Goal: Information Seeking & Learning: Find contact information

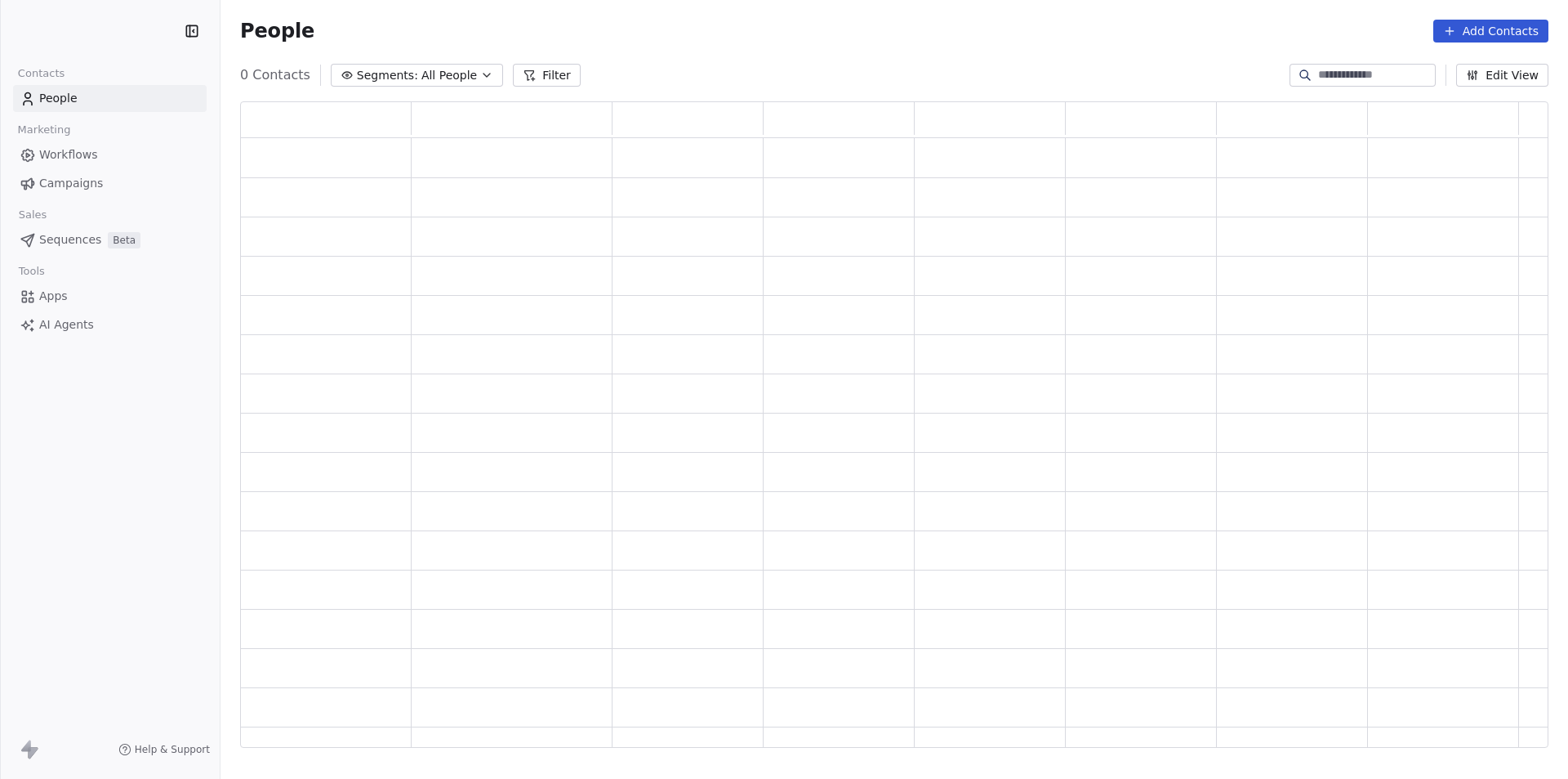
click at [1429, 72] on input at bounding box center [1374, 74] width 114 height 16
type input "*"
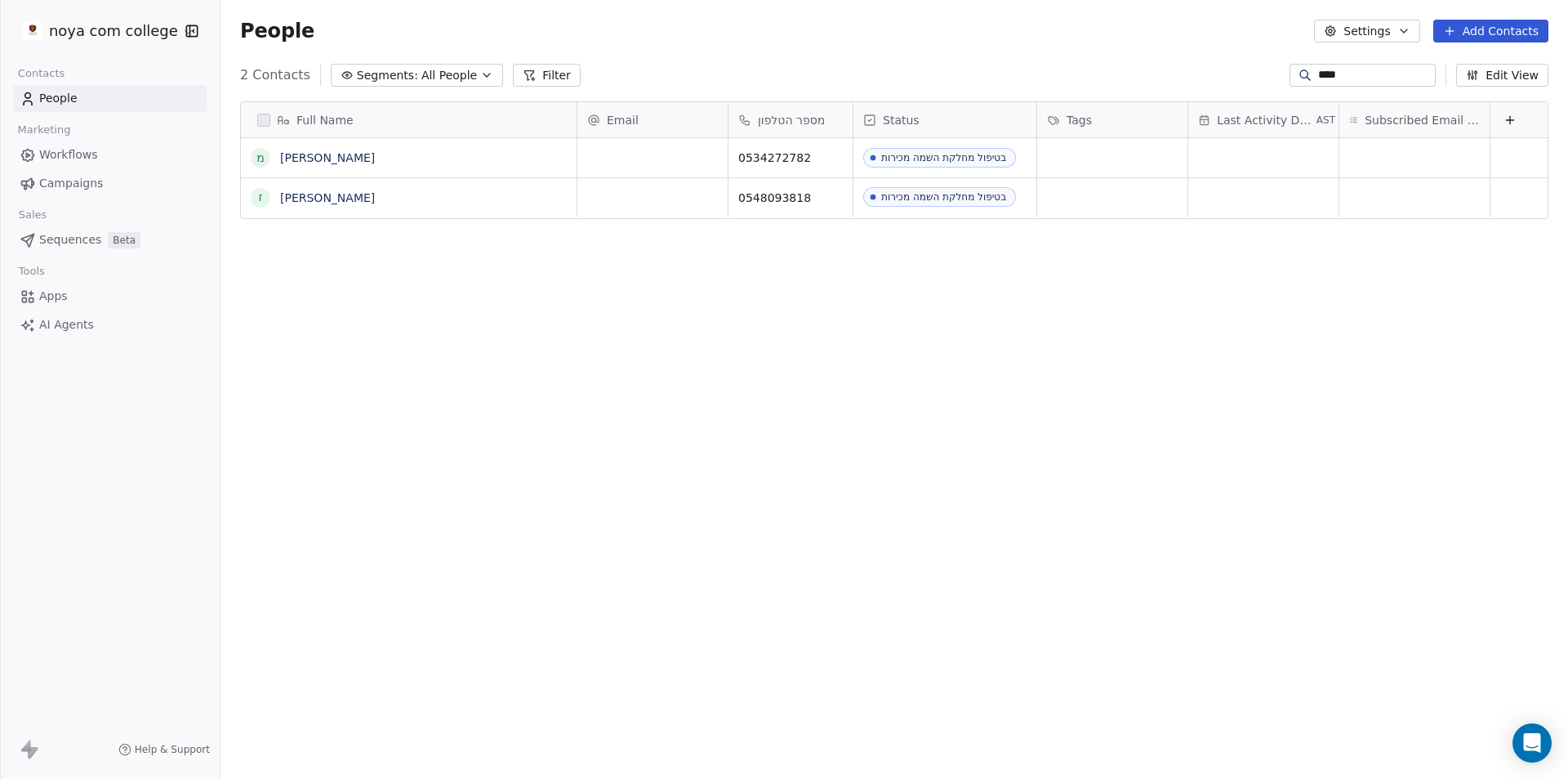
scroll to position [672, 1336]
type input "****"
click at [654, 162] on div "grid" at bounding box center [653, 157] width 150 height 39
click at [427, 153] on html "noya com college Contacts People Marketing Workflows Campaigns Sales Sequences …" at bounding box center [784, 389] width 1568 height 779
click at [371, 153] on span "[PERSON_NAME]" at bounding box center [408, 157] width 255 height 16
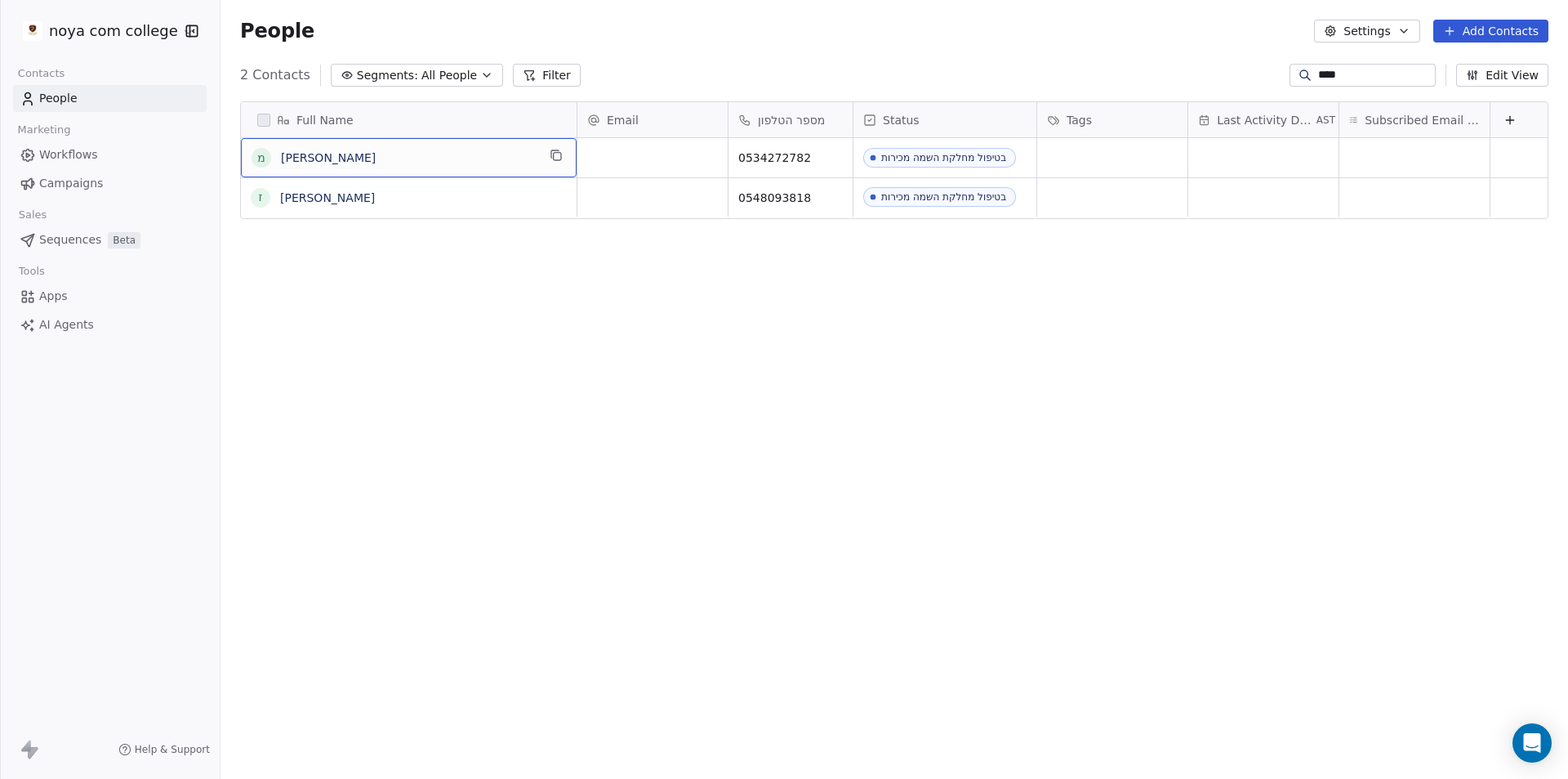
click at [371, 153] on span "[PERSON_NAME]" at bounding box center [408, 157] width 255 height 16
drag, startPoint x: 628, startPoint y: 215, endPoint x: 640, endPoint y: 215, distance: 12.0
click at [636, 215] on html "**********" at bounding box center [784, 389] width 1568 height 779
click at [328, 161] on link "[PERSON_NAME]" at bounding box center [327, 157] width 95 height 13
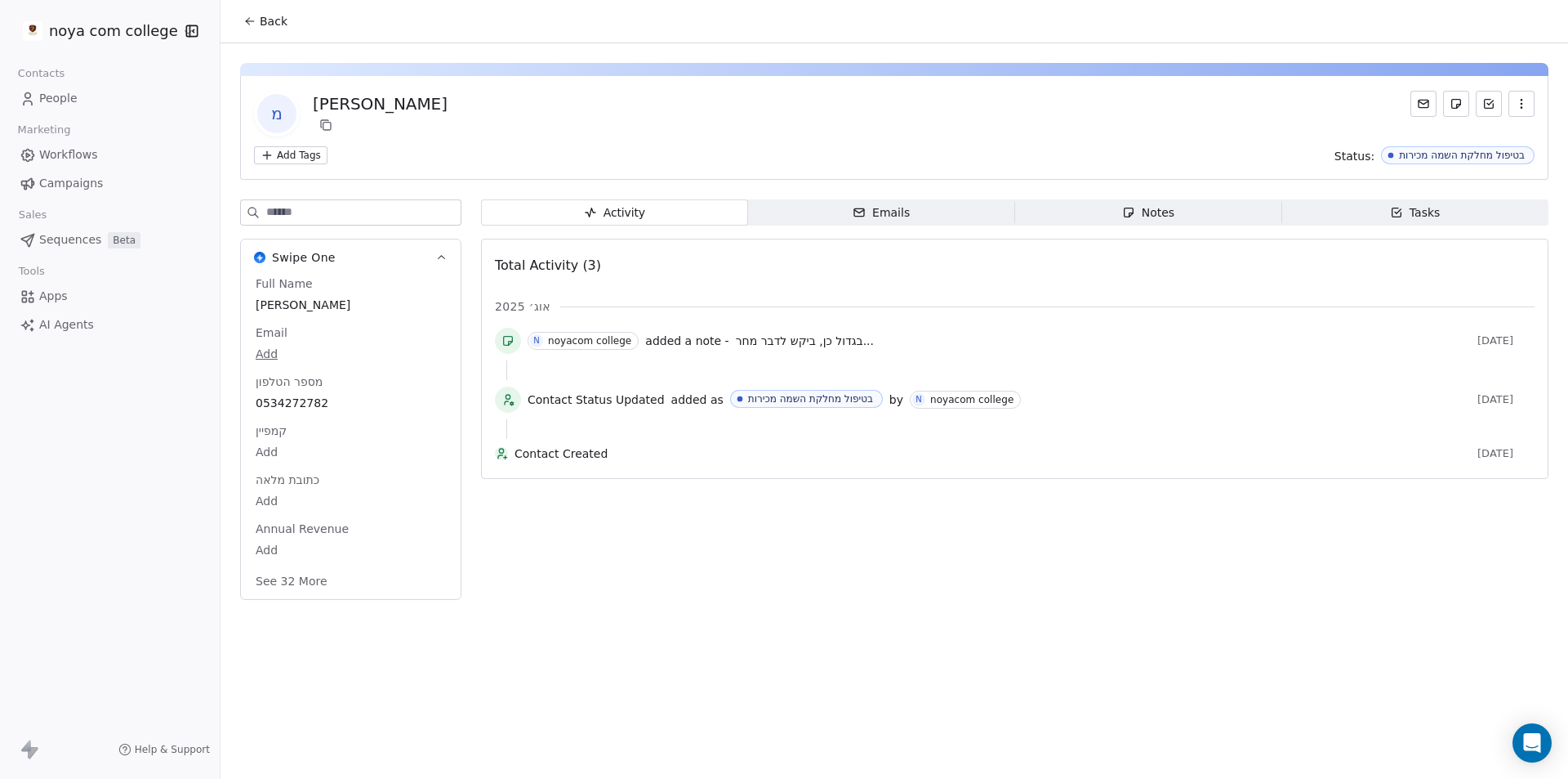
click at [782, 339] on span "בגדול כן, ביקש לדבר מחר..." at bounding box center [805, 340] width 138 height 13
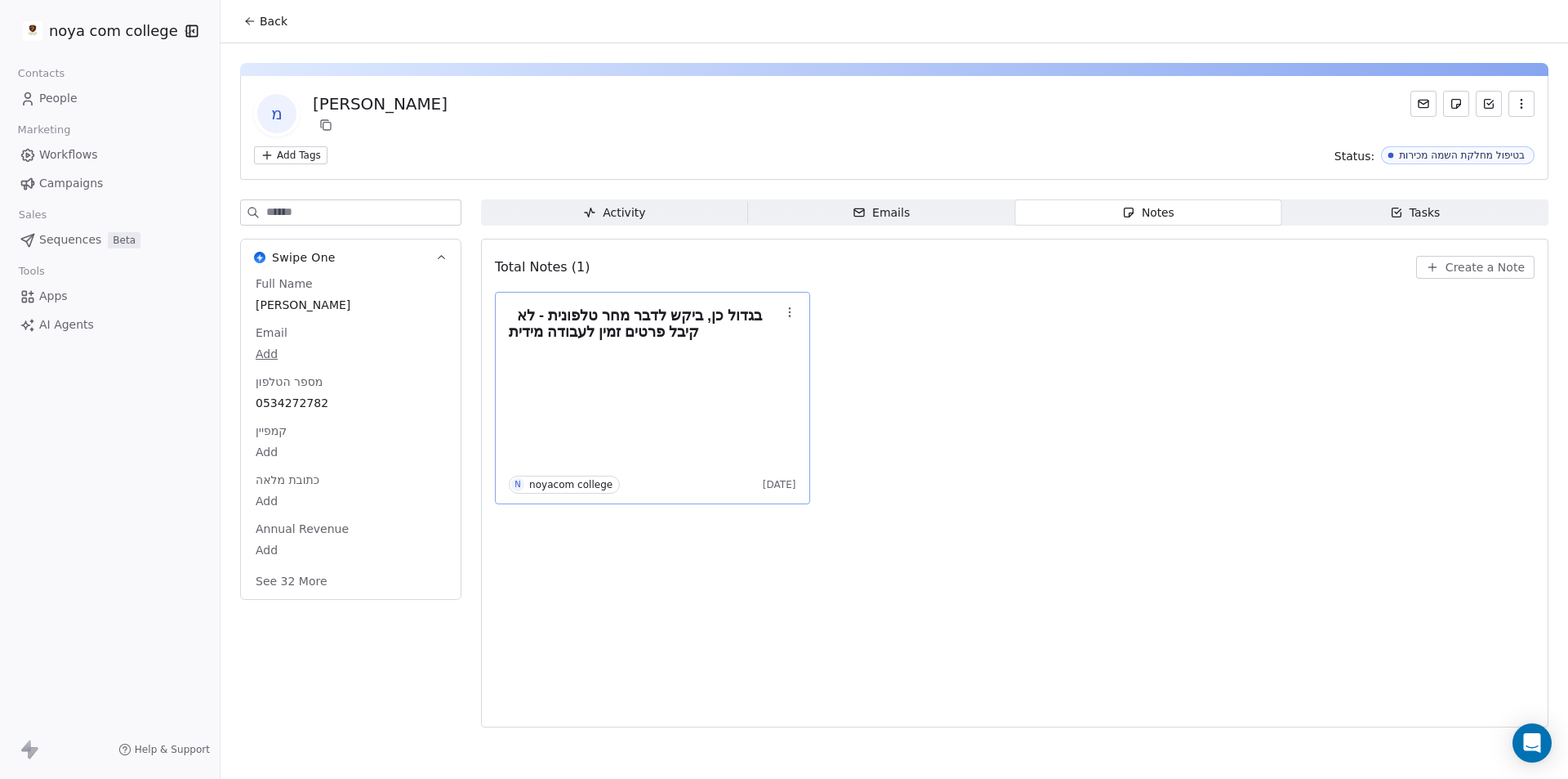
drag, startPoint x: 1182, startPoint y: 575, endPoint x: 1017, endPoint y: 572, distance: 165.0
click at [1183, 574] on div "**********" at bounding box center [784, 389] width 1568 height 410
click at [962, 482] on div "בגדול כן, ביקש לדבר מחר טלפונית - לא קיבל פרטים זמין לעבודה מידית N noyacom col…" at bounding box center [1015, 398] width 1040 height 212
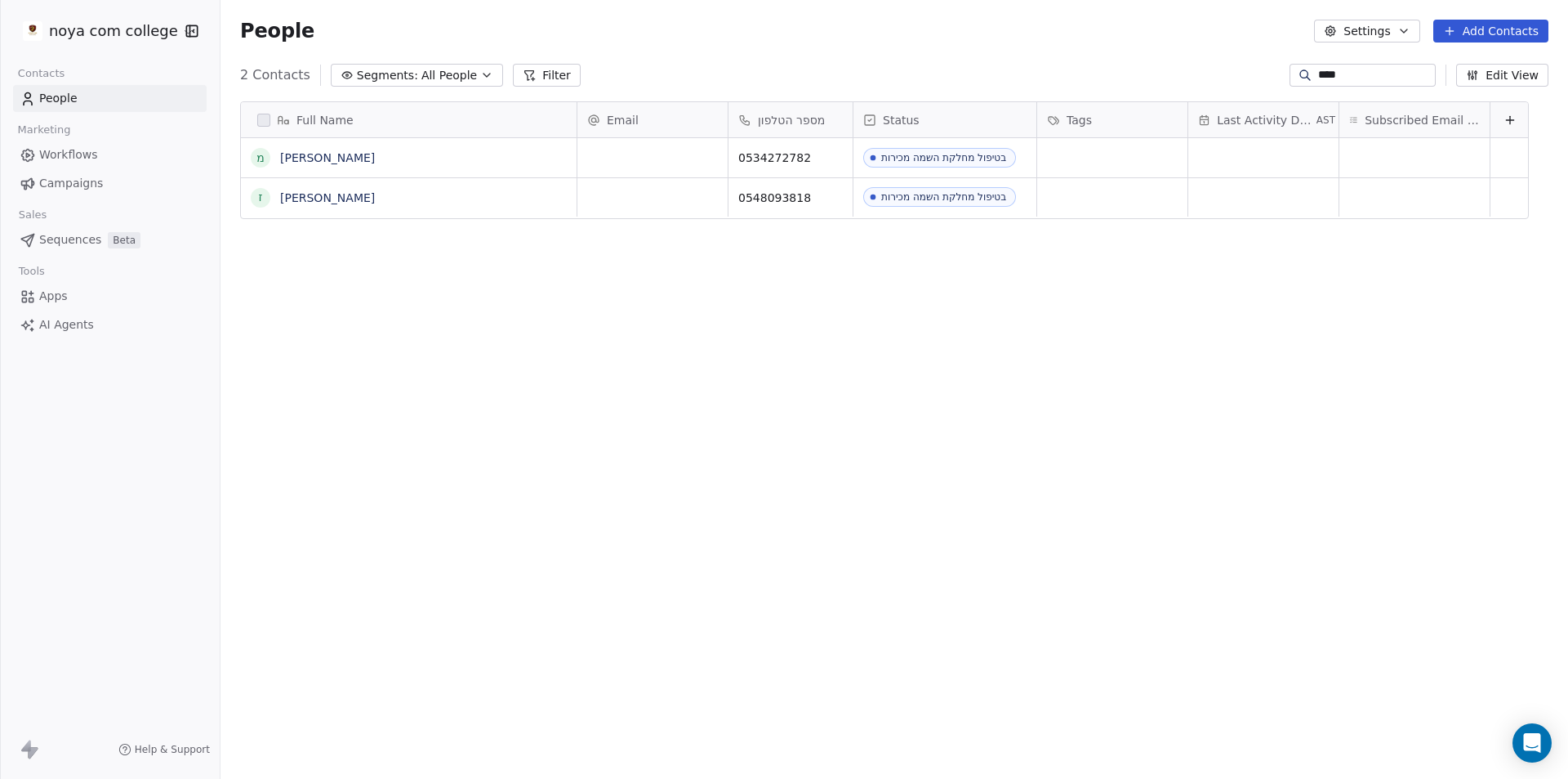
scroll to position [672, 1336]
click at [835, 370] on div "Full Name מ [PERSON_NAME] ז [PERSON_NAME] Email מספר הטלפון Status Tags Last Ac…" at bounding box center [894, 431] width 1347 height 686
drag, startPoint x: 816, startPoint y: 158, endPoint x: 737, endPoint y: 150, distance: 79.4
drag, startPoint x: 801, startPoint y: 157, endPoint x: 737, endPoint y: 156, distance: 64.0
click at [729, 157] on div "0534272782" at bounding box center [790, 157] width 124 height 39
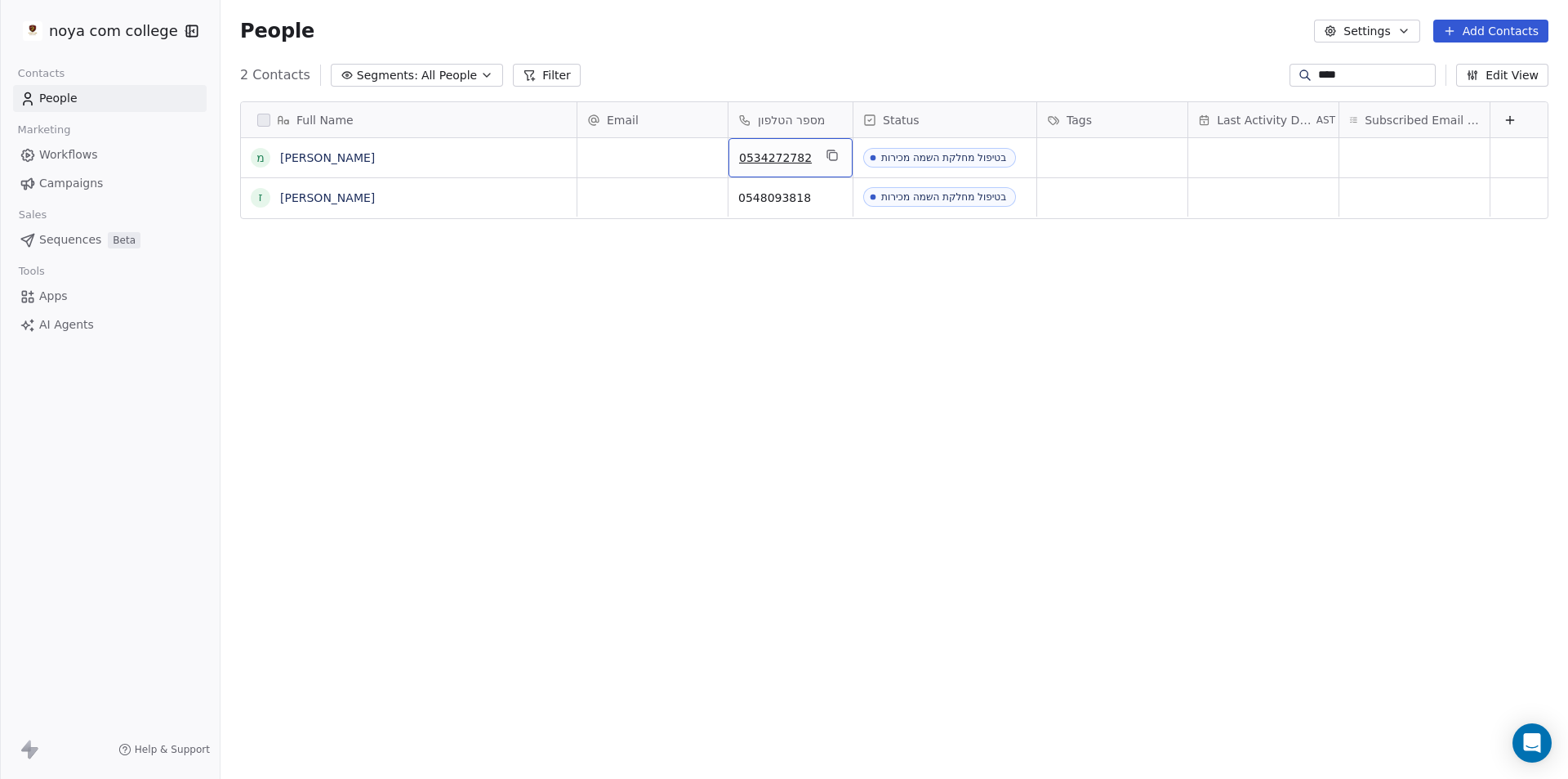
click at [801, 155] on span "0534272782" at bounding box center [775, 157] width 74 height 16
drag, startPoint x: 801, startPoint y: 155, endPoint x: 732, endPoint y: 156, distance: 69.0
click at [732, 156] on input "**********" at bounding box center [790, 158] width 117 height 33
click at [913, 54] on html "**********" at bounding box center [784, 389] width 1568 height 779
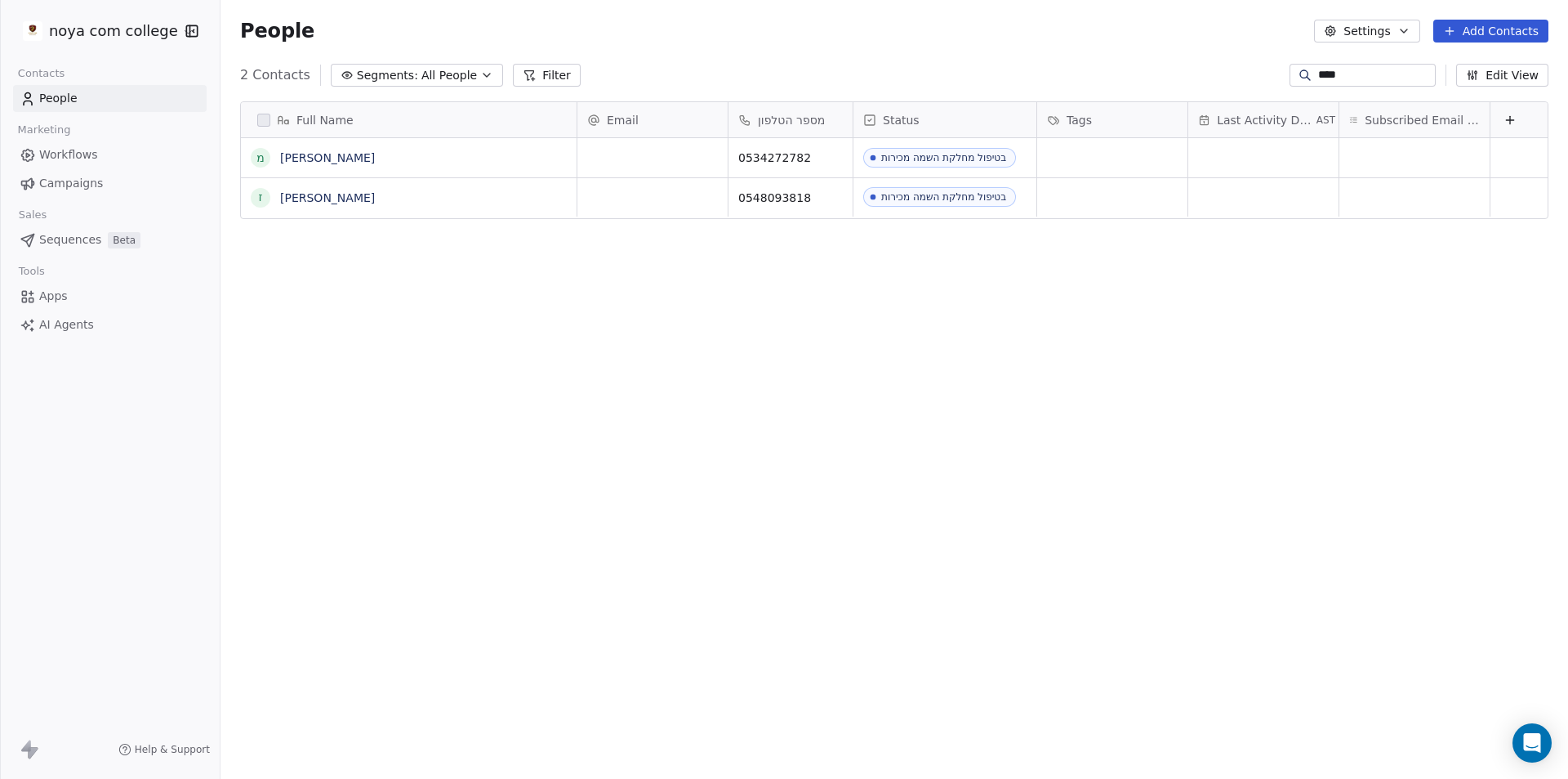
click at [746, 661] on div "Full Name מ [PERSON_NAME] ז [PERSON_NAME] Email מספר הטלפון Status Tags Last Ac…" at bounding box center [894, 431] width 1347 height 686
click at [1400, 65] on div "****" at bounding box center [1363, 74] width 146 height 23
drag, startPoint x: 1362, startPoint y: 74, endPoint x: 1349, endPoint y: 74, distance: 13.0
click at [1351, 74] on input "****" at bounding box center [1374, 74] width 114 height 16
click at [1349, 72] on input "****" at bounding box center [1374, 74] width 114 height 16
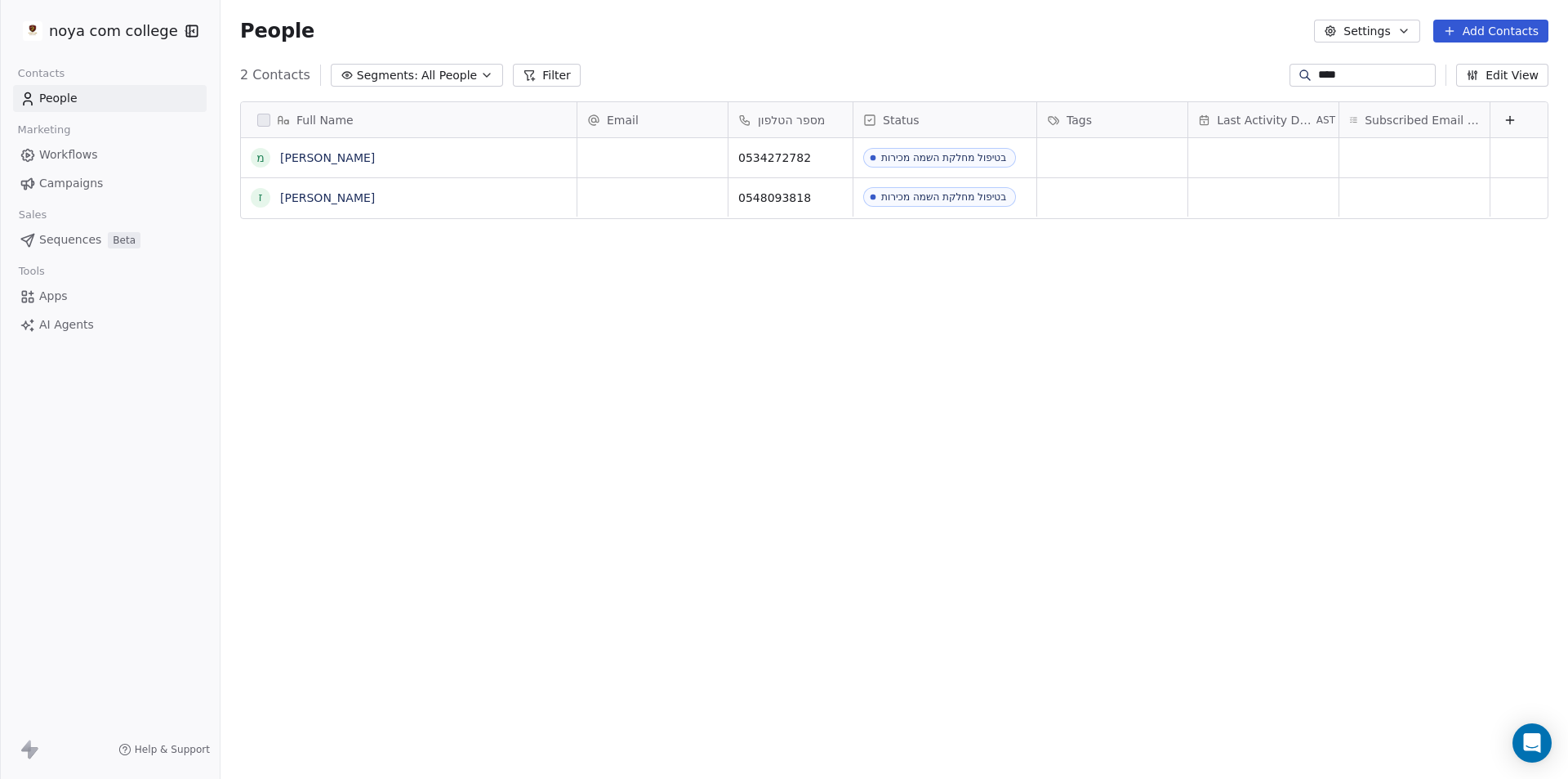
click at [1349, 72] on input "****" at bounding box center [1374, 74] width 114 height 16
type input "*****"
click at [325, 200] on link "[PERSON_NAME]" at bounding box center [327, 197] width 95 height 13
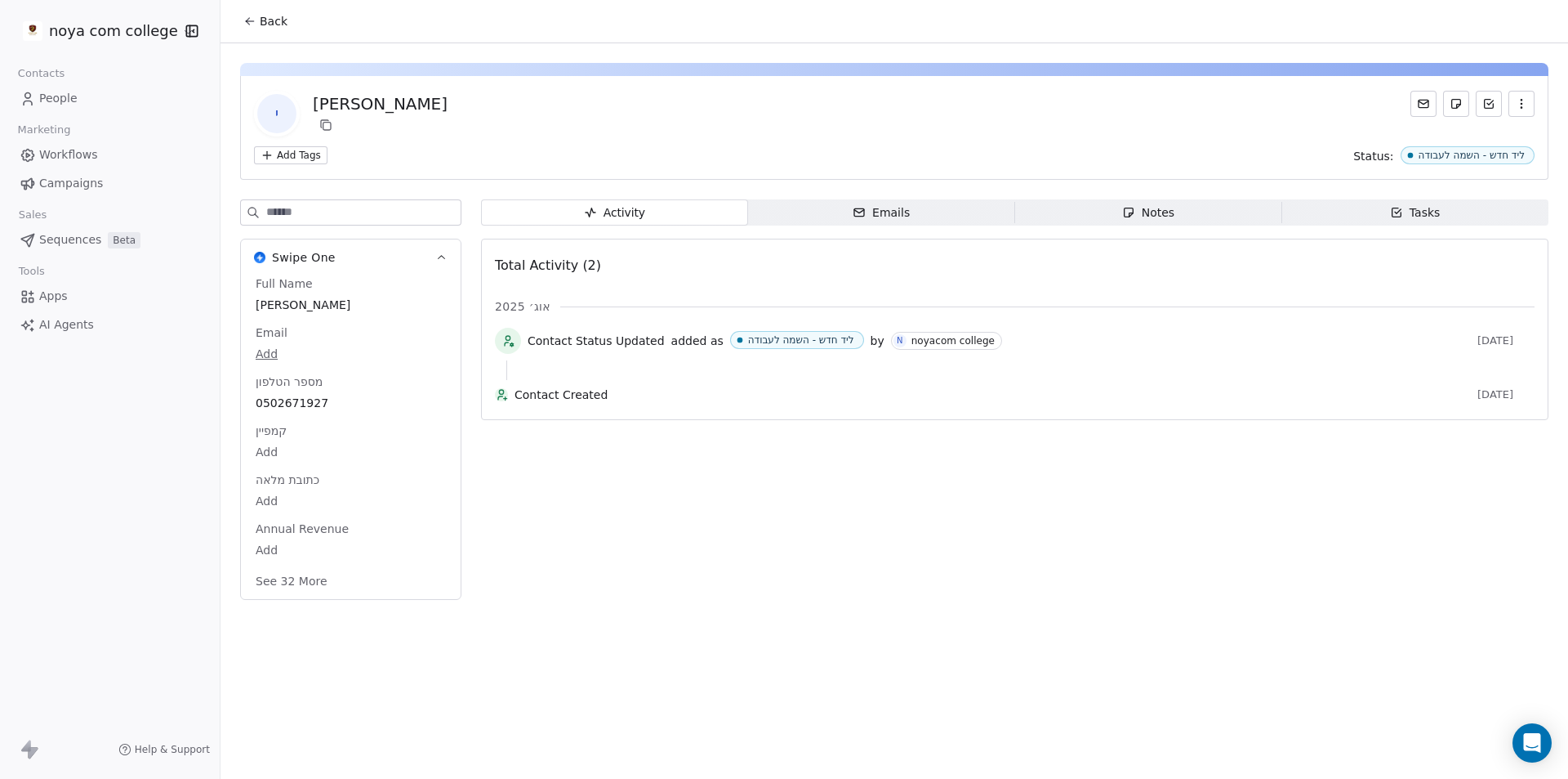
click at [941, 343] on div "noyacom college" at bounding box center [953, 341] width 84 height 12
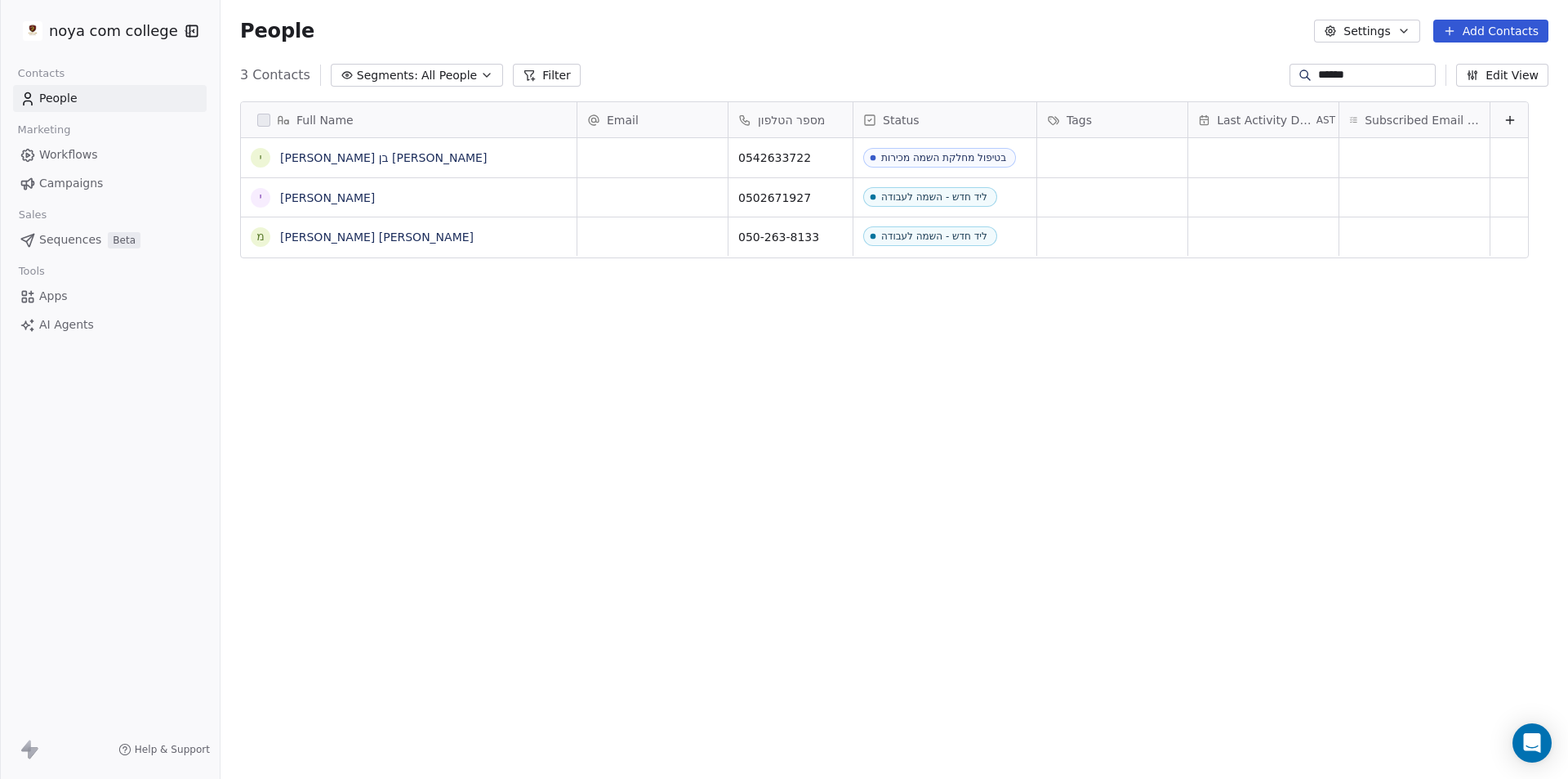
scroll to position [672, 1336]
click at [298, 157] on link "[PERSON_NAME] בן [PERSON_NAME]" at bounding box center [383, 157] width 206 height 13
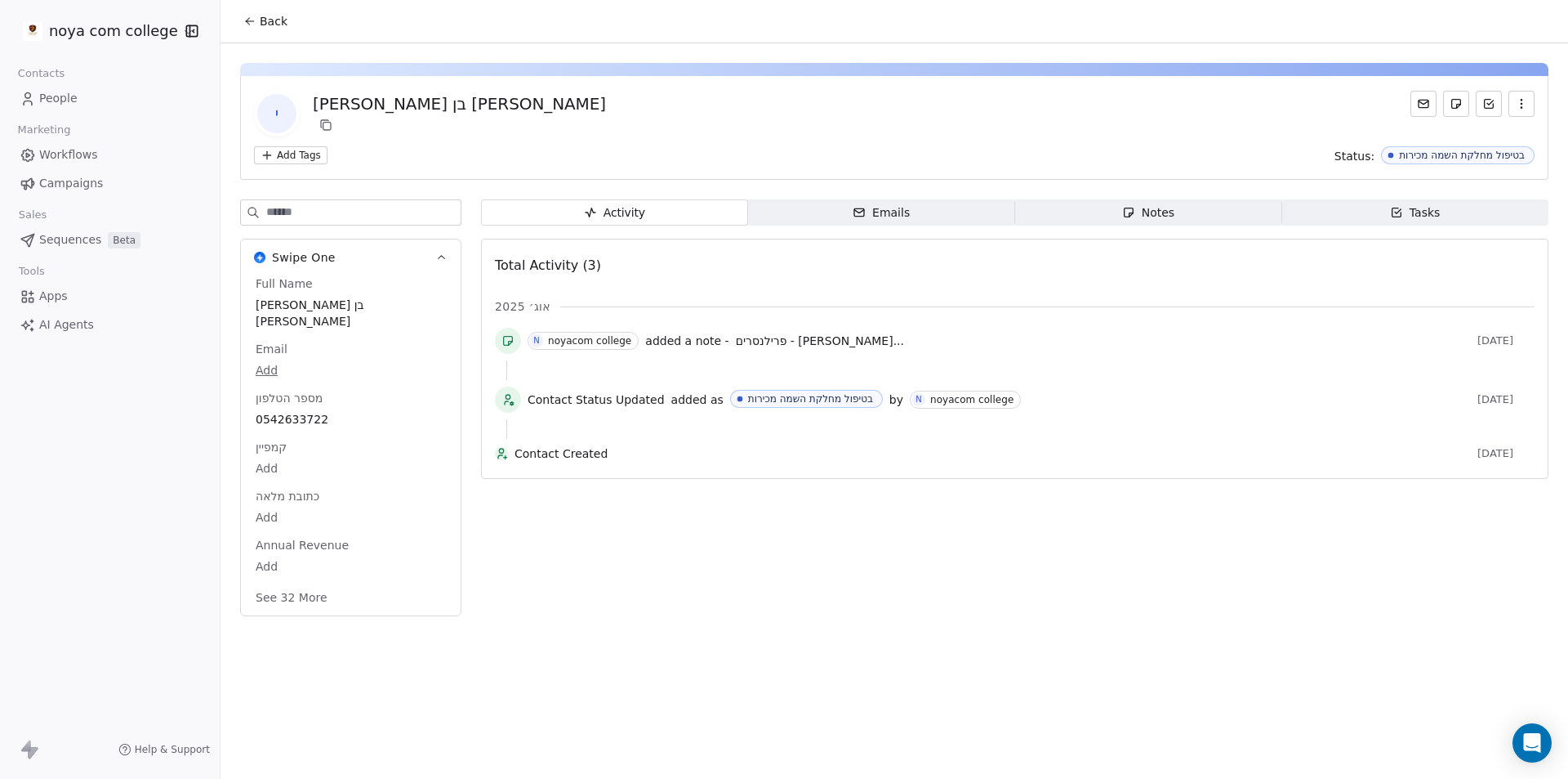
drag, startPoint x: 620, startPoint y: 408, endPoint x: 624, endPoint y: 393, distance: 15.5
click at [619, 404] on div "Contact Status Updated added as בטיפול מחלקת השמה מכירות by N noyacom college" at bounding box center [999, 399] width 943 height 19
click at [835, 345] on span "פרילנסרים - [PERSON_NAME]..." at bounding box center [820, 340] width 168 height 13
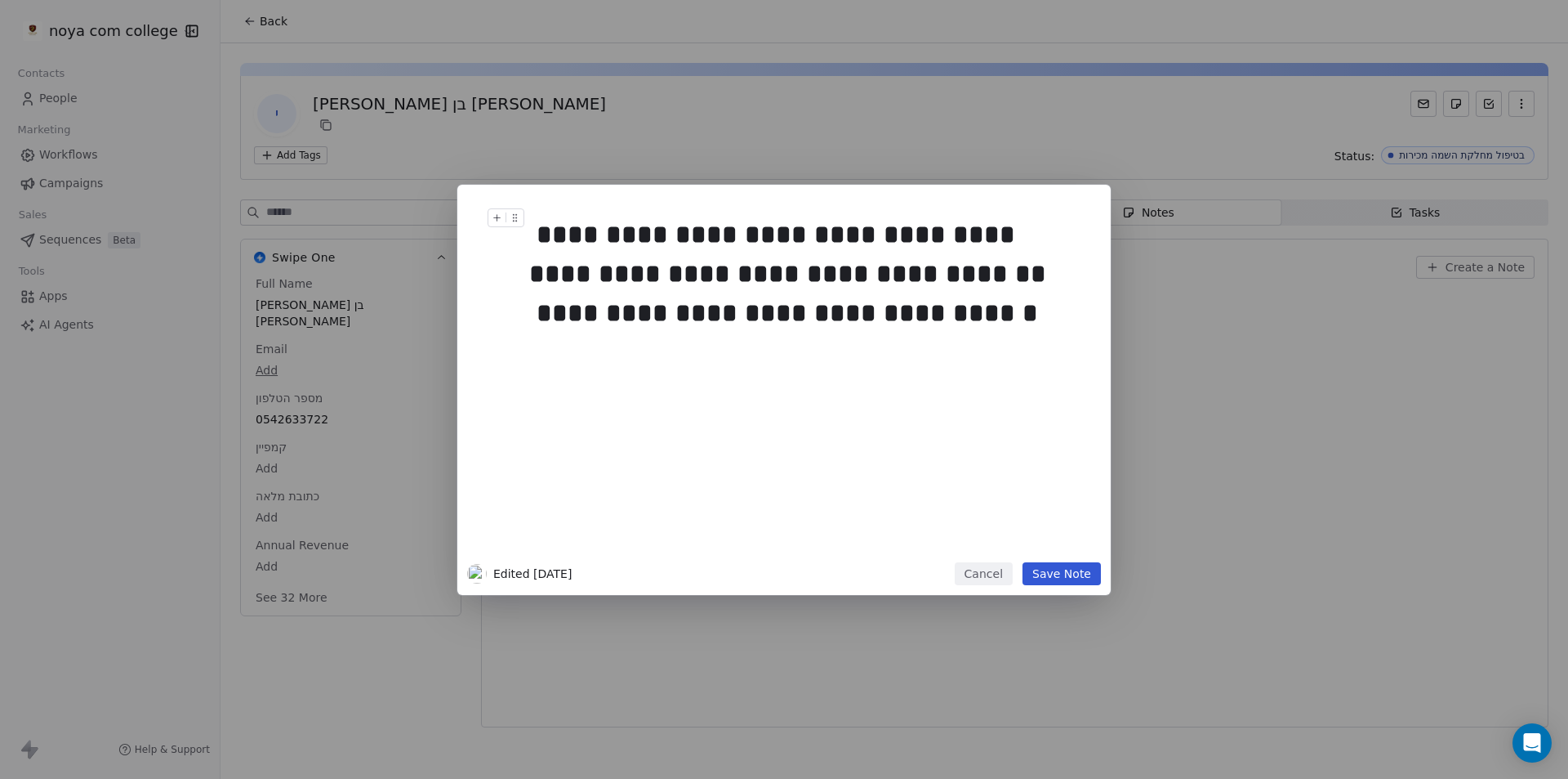
click at [979, 583] on button "Cancel" at bounding box center [984, 573] width 58 height 23
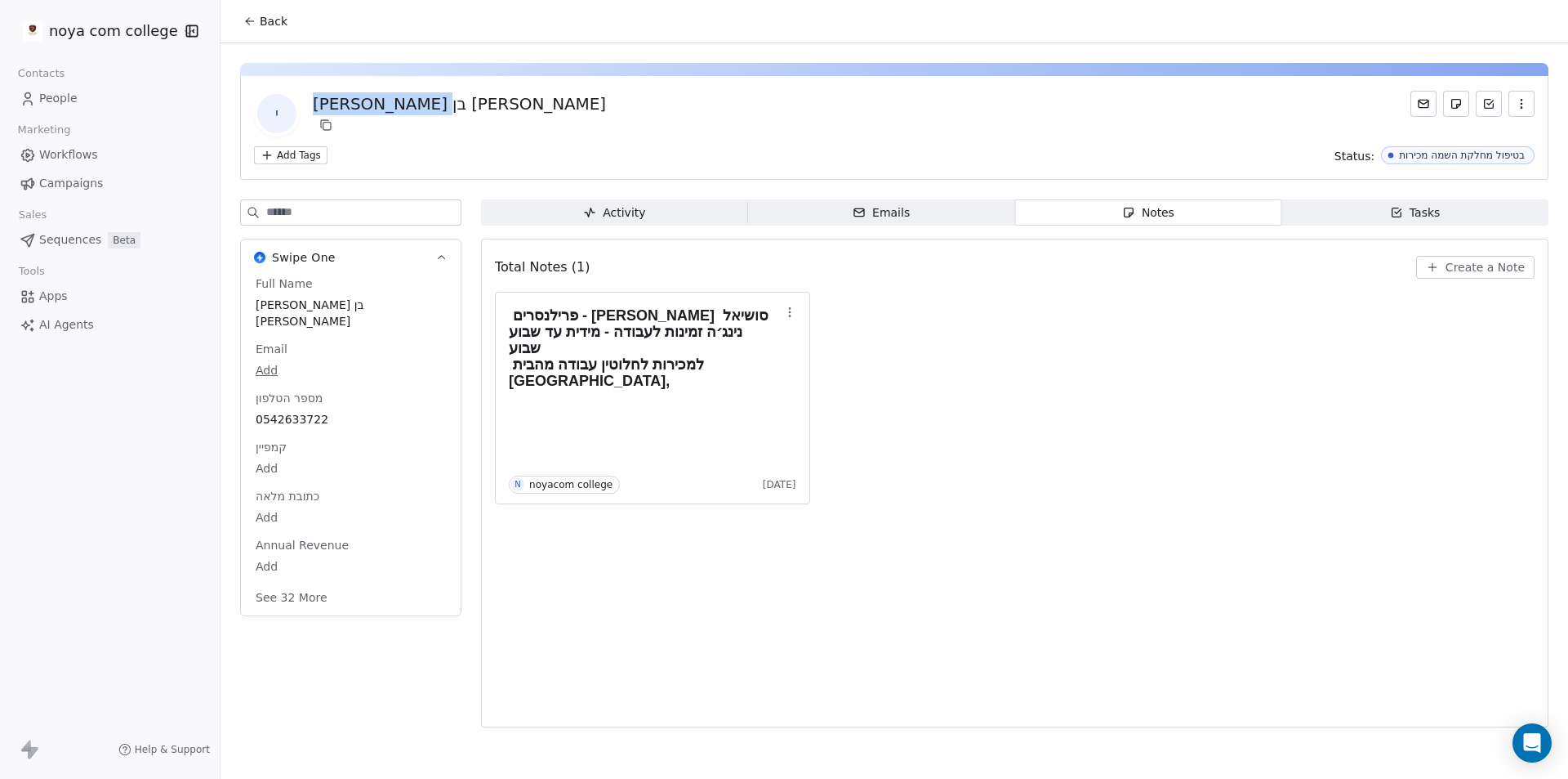
drag, startPoint x: 421, startPoint y: 101, endPoint x: 323, endPoint y: 106, distance: 98.1
click at [311, 106] on div "י [PERSON_NAME] בן [PERSON_NAME]" at bounding box center [893, 113] width 1281 height 46
copy div "[PERSON_NAME] בן [PERSON_NAME]"
click at [287, 412] on span "0542633722" at bounding box center [350, 420] width 188 height 16
click at [334, 412] on span "0542633722" at bounding box center [350, 420] width 188 height 16
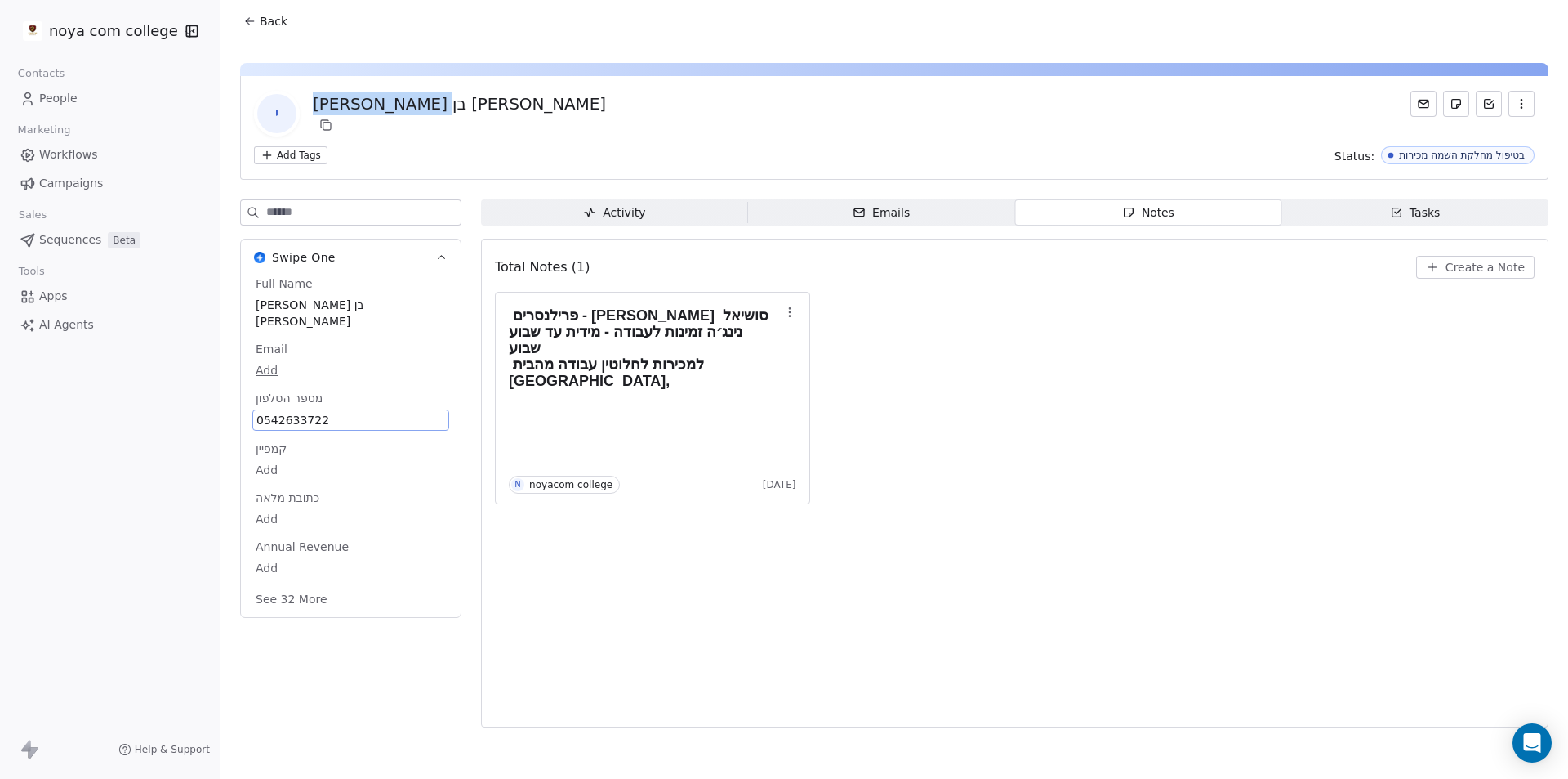
click at [334, 412] on span "0542633722" at bounding box center [350, 420] width 188 height 16
drag, startPoint x: 299, startPoint y: 412, endPoint x: 220, endPoint y: 420, distance: 79.4
click at [220, 420] on html "**********" at bounding box center [784, 389] width 1568 height 779
drag, startPoint x: 275, startPoint y: 420, endPoint x: 282, endPoint y: 417, distance: 7.6
click at [275, 420] on input "**********" at bounding box center [343, 414] width 177 height 33
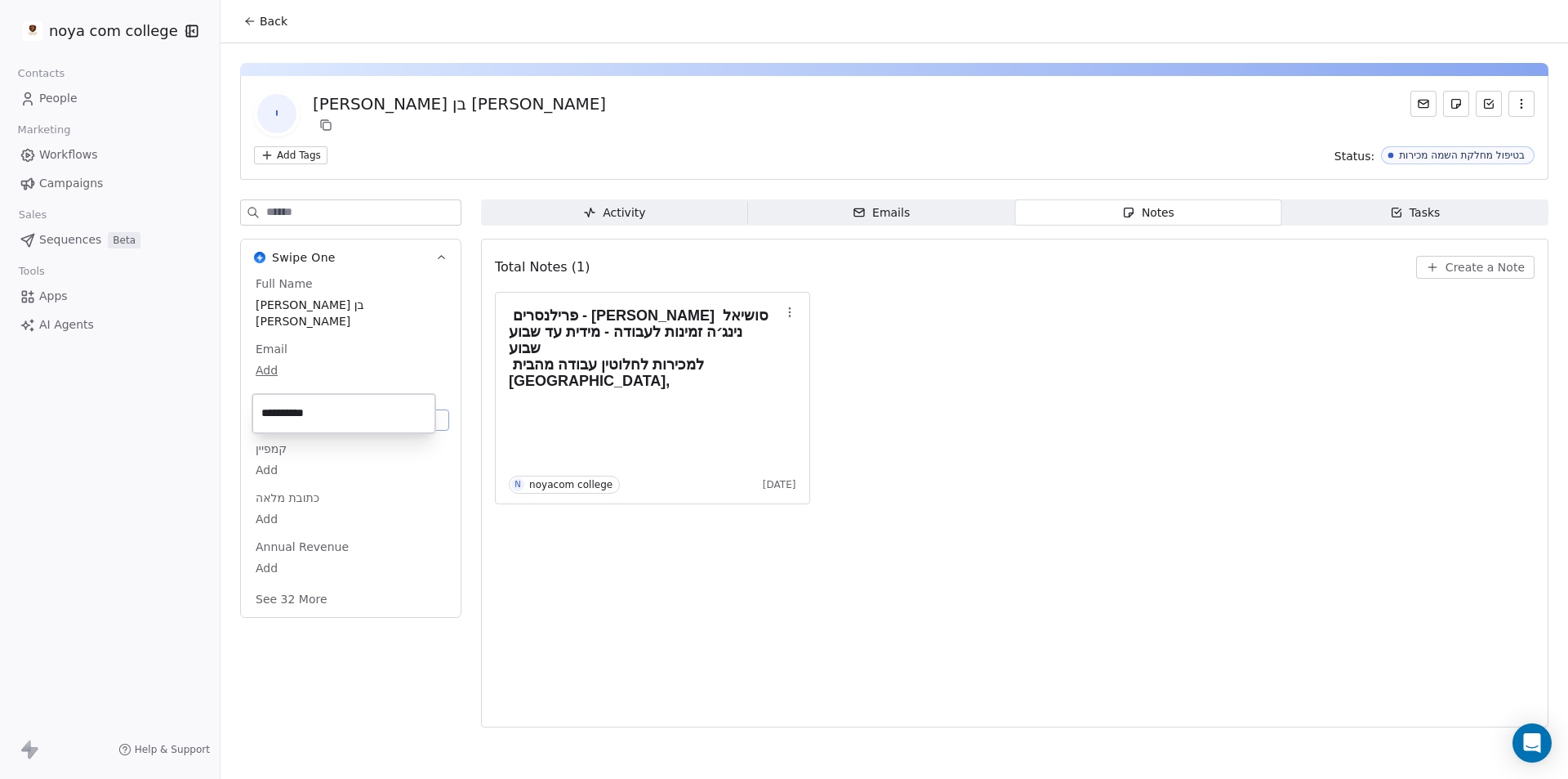
click at [335, 411] on input "**********" at bounding box center [343, 414] width 177 height 33
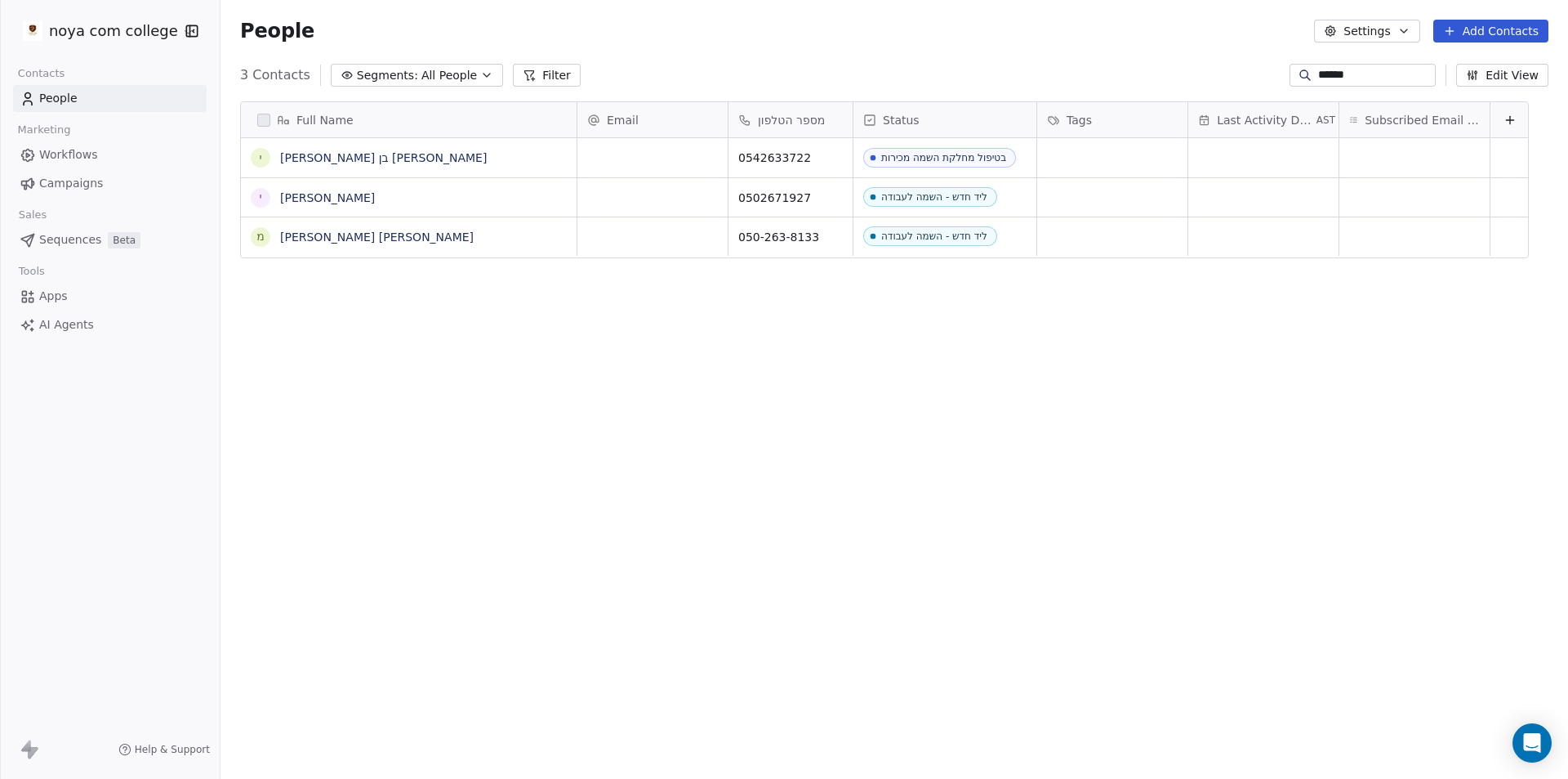
scroll to position [672, 1336]
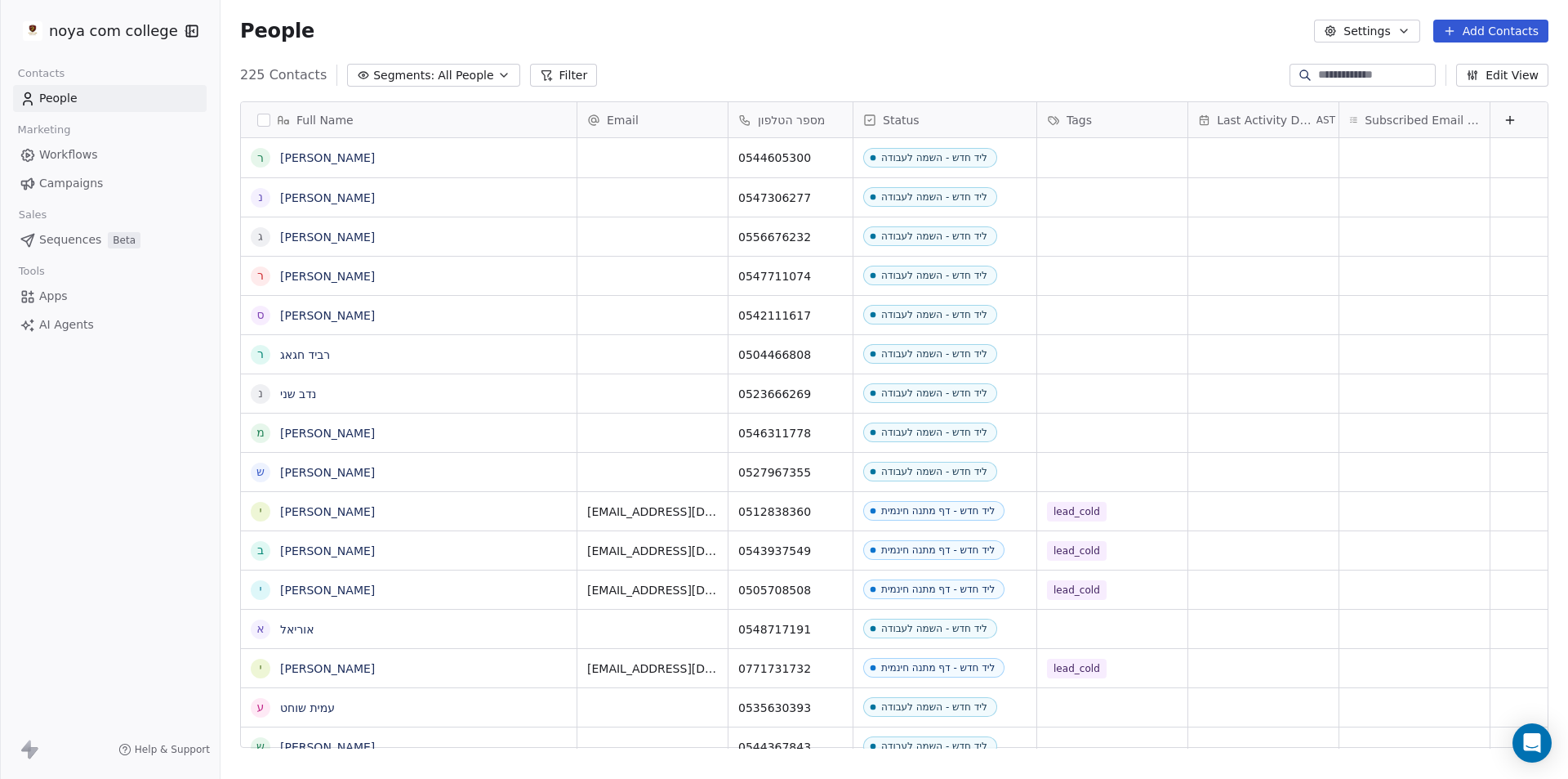
scroll to position [672, 1336]
click at [1522, 73] on button "Edit View" at bounding box center [1502, 74] width 92 height 23
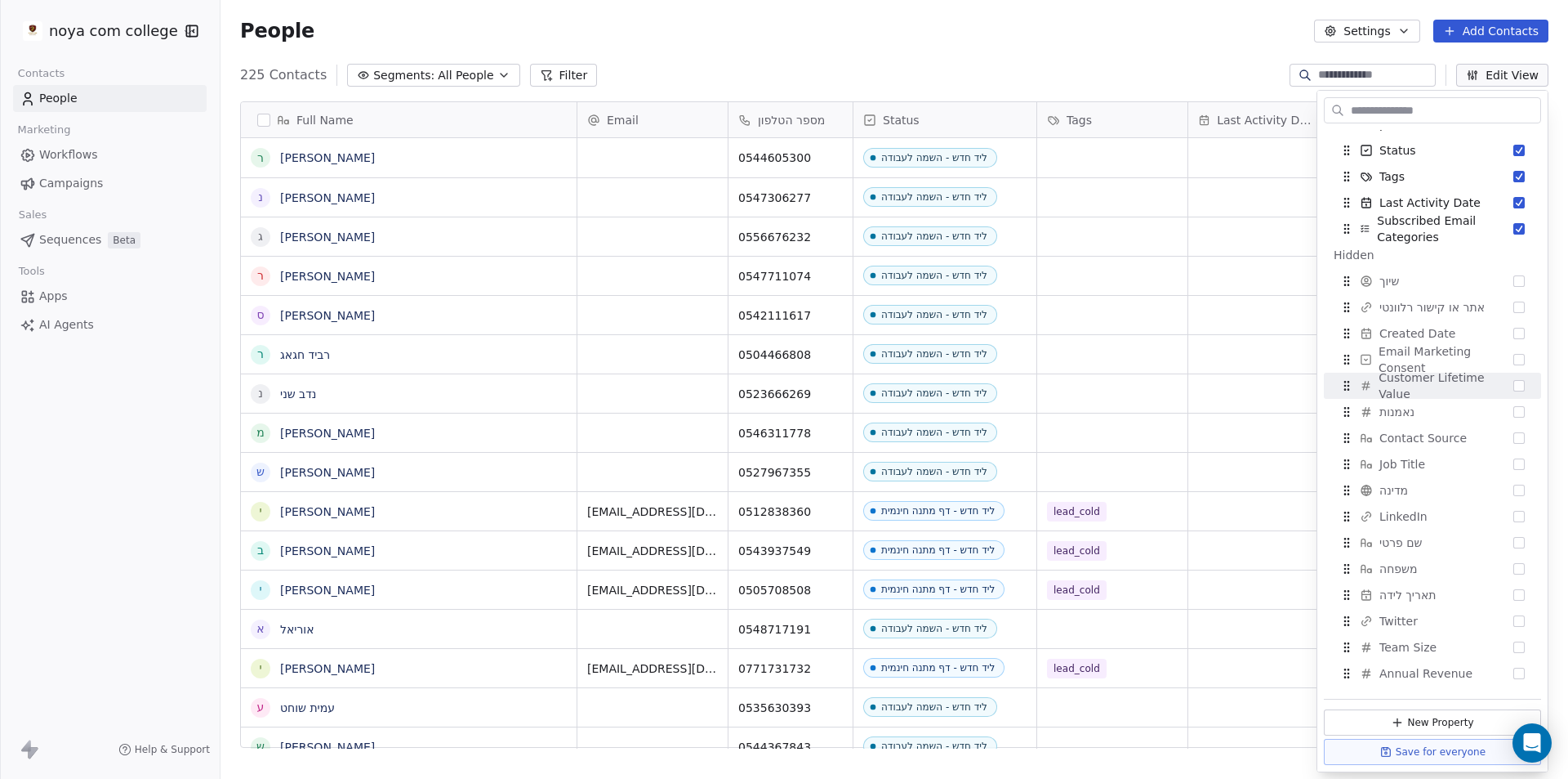
scroll to position [0, 0]
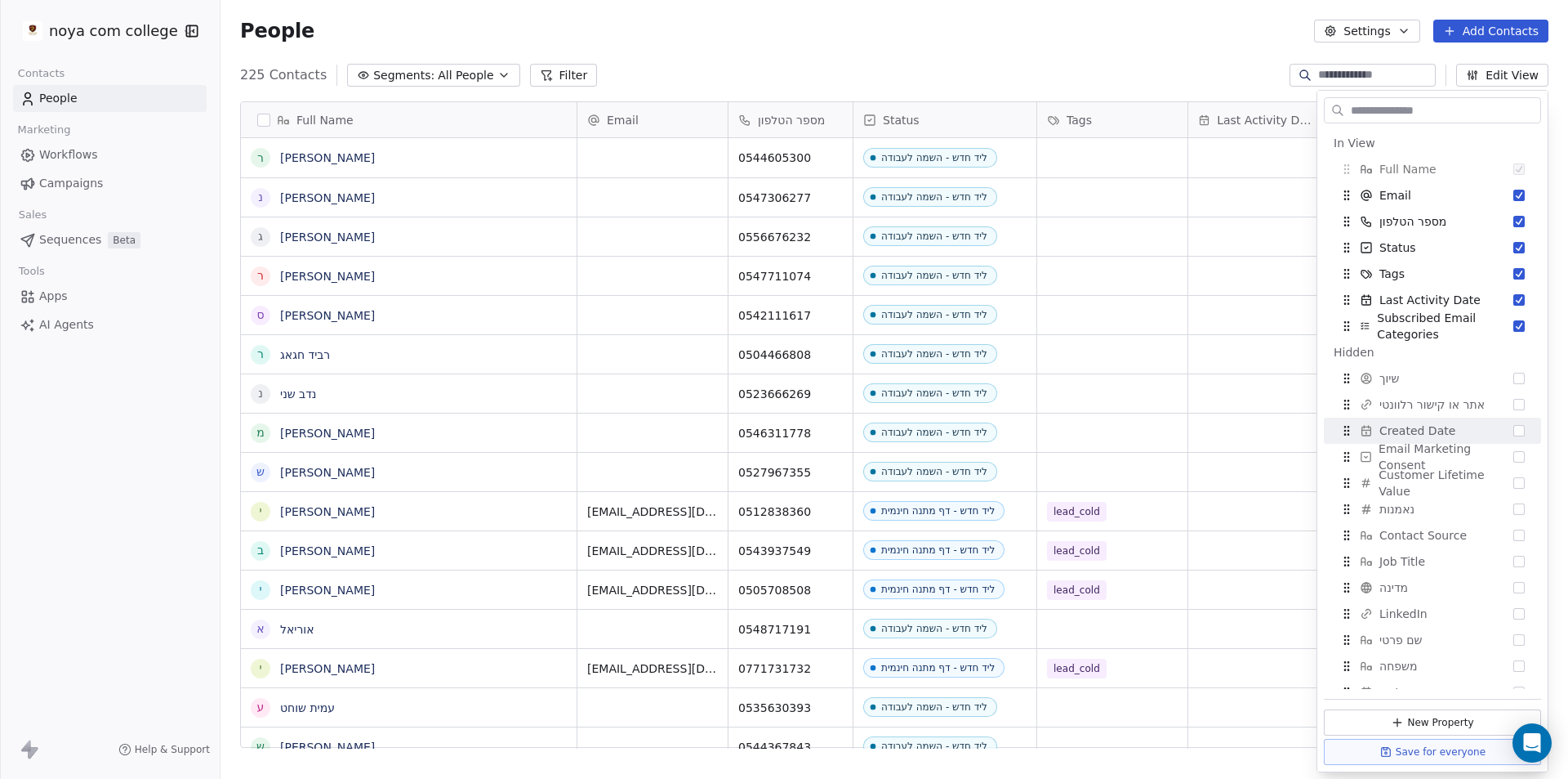
click at [1126, 19] on div "People Settings Add Contacts" at bounding box center [894, 30] width 1308 height 23
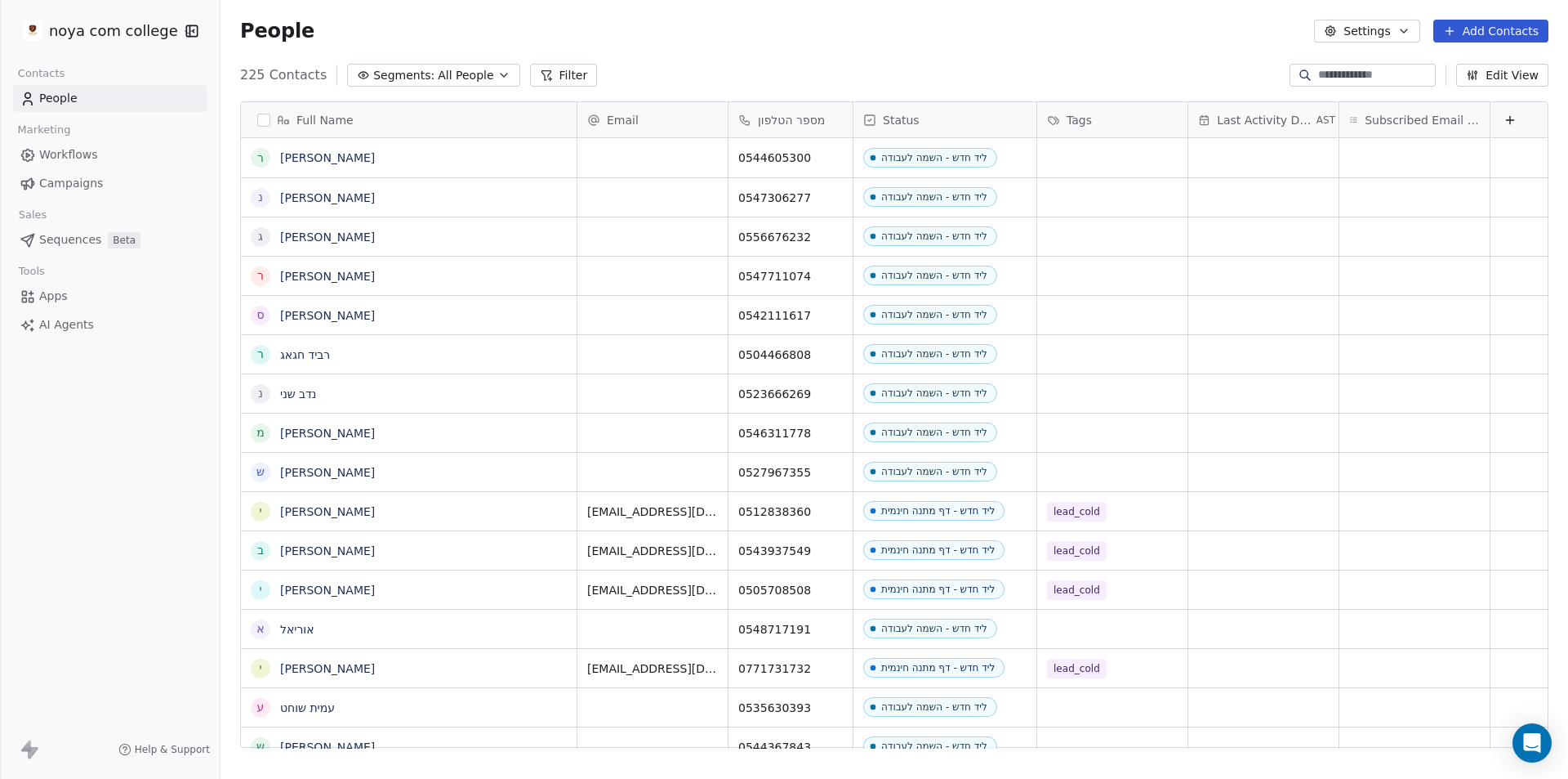
click at [555, 54] on div "People Settings Add Contacts" at bounding box center [894, 30] width 1347 height 62
click at [548, 75] on button "Filter" at bounding box center [564, 74] width 68 height 23
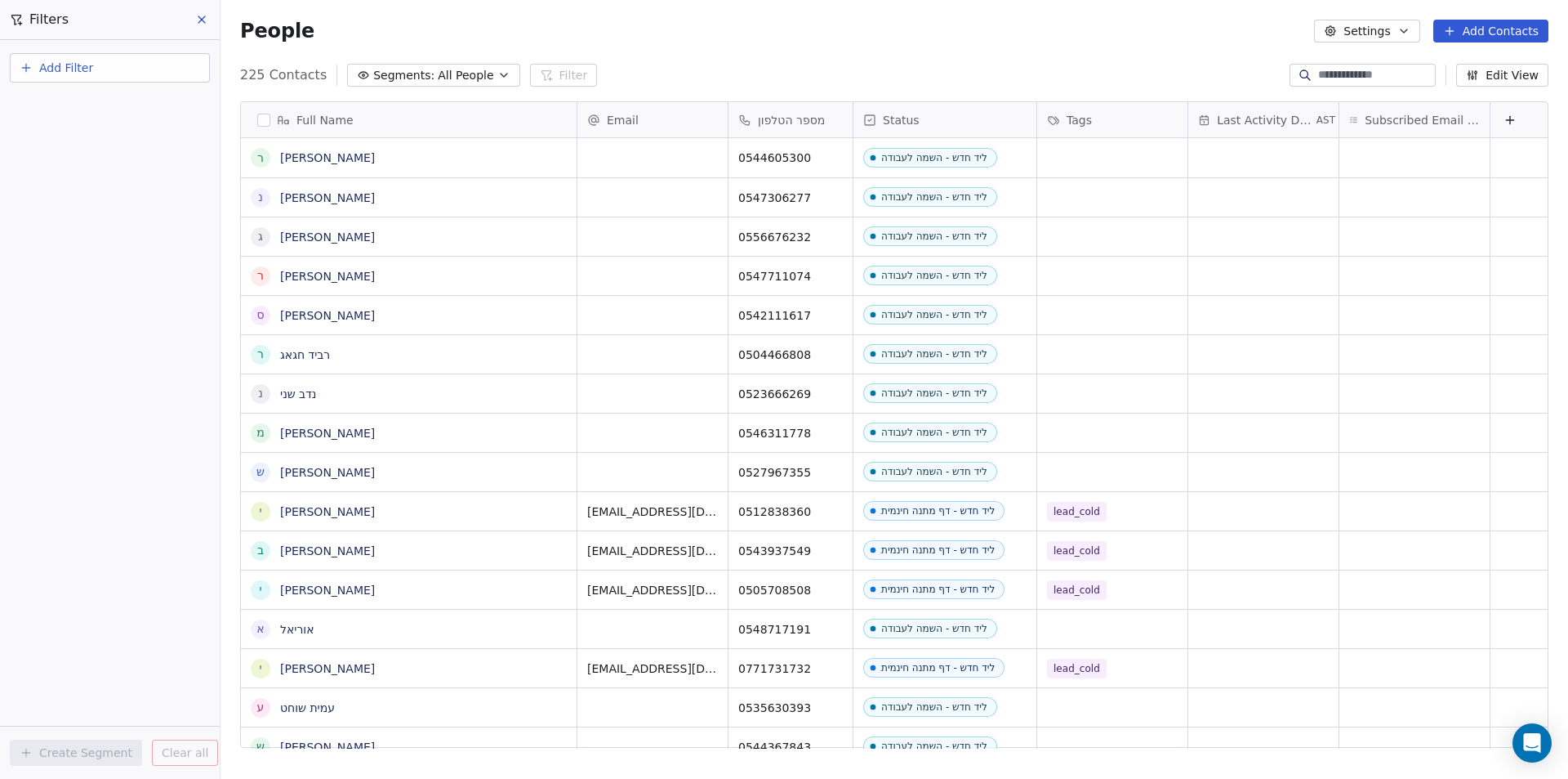
click at [650, 63] on div "225 Contacts Segments: All People Filter Edit View" at bounding box center [894, 74] width 1347 height 26
click at [438, 74] on span "All People" at bounding box center [466, 75] width 56 height 17
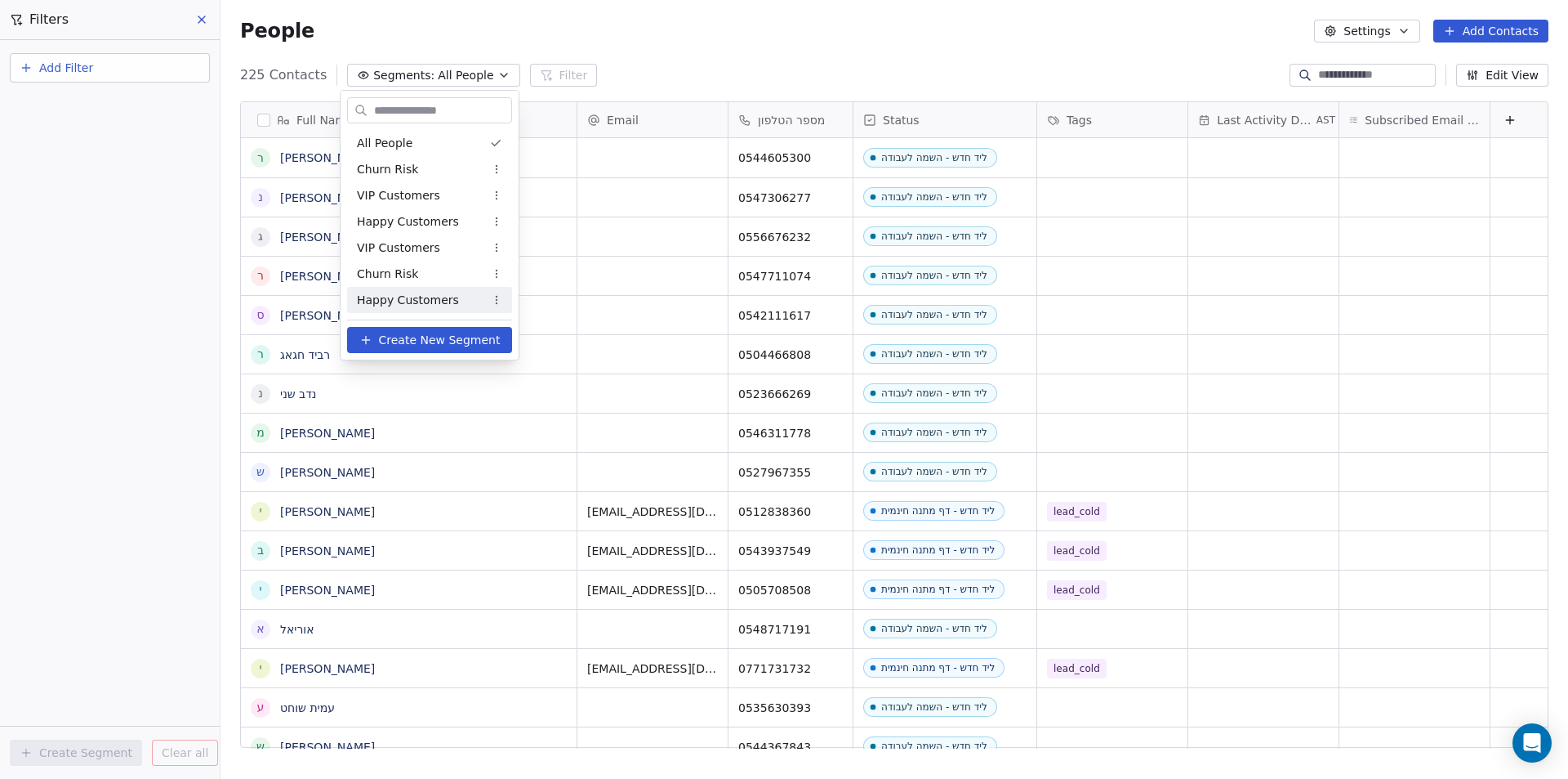
click at [0, 282] on html "noya com college Contacts People Marketing Workflows Campaigns Sales Sequences …" at bounding box center [784, 389] width 1568 height 779
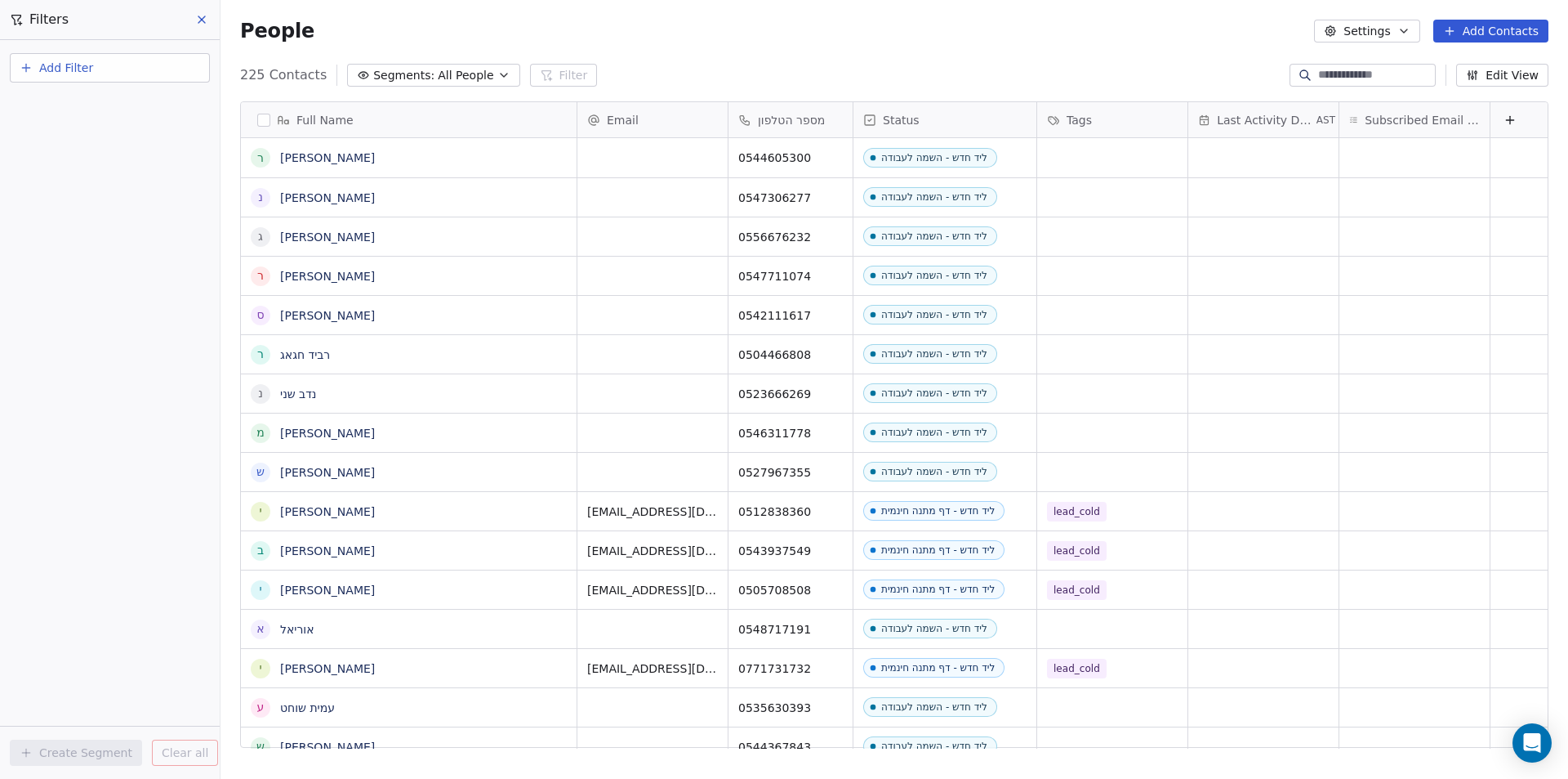
click at [1369, 33] on button "Settings" at bounding box center [1367, 30] width 106 height 23
click at [1369, 33] on html "noya com college Contacts People Marketing Workflows Campaigns Sales Sequences …" at bounding box center [784, 389] width 1568 height 779
click at [1257, 25] on div "People Settings Add Contacts" at bounding box center [894, 30] width 1308 height 23
click at [899, 121] on span "Status" at bounding box center [900, 119] width 36 height 16
click at [867, 30] on html "noya com college Contacts People Marketing Workflows Campaigns Sales Sequences …" at bounding box center [784, 389] width 1568 height 779
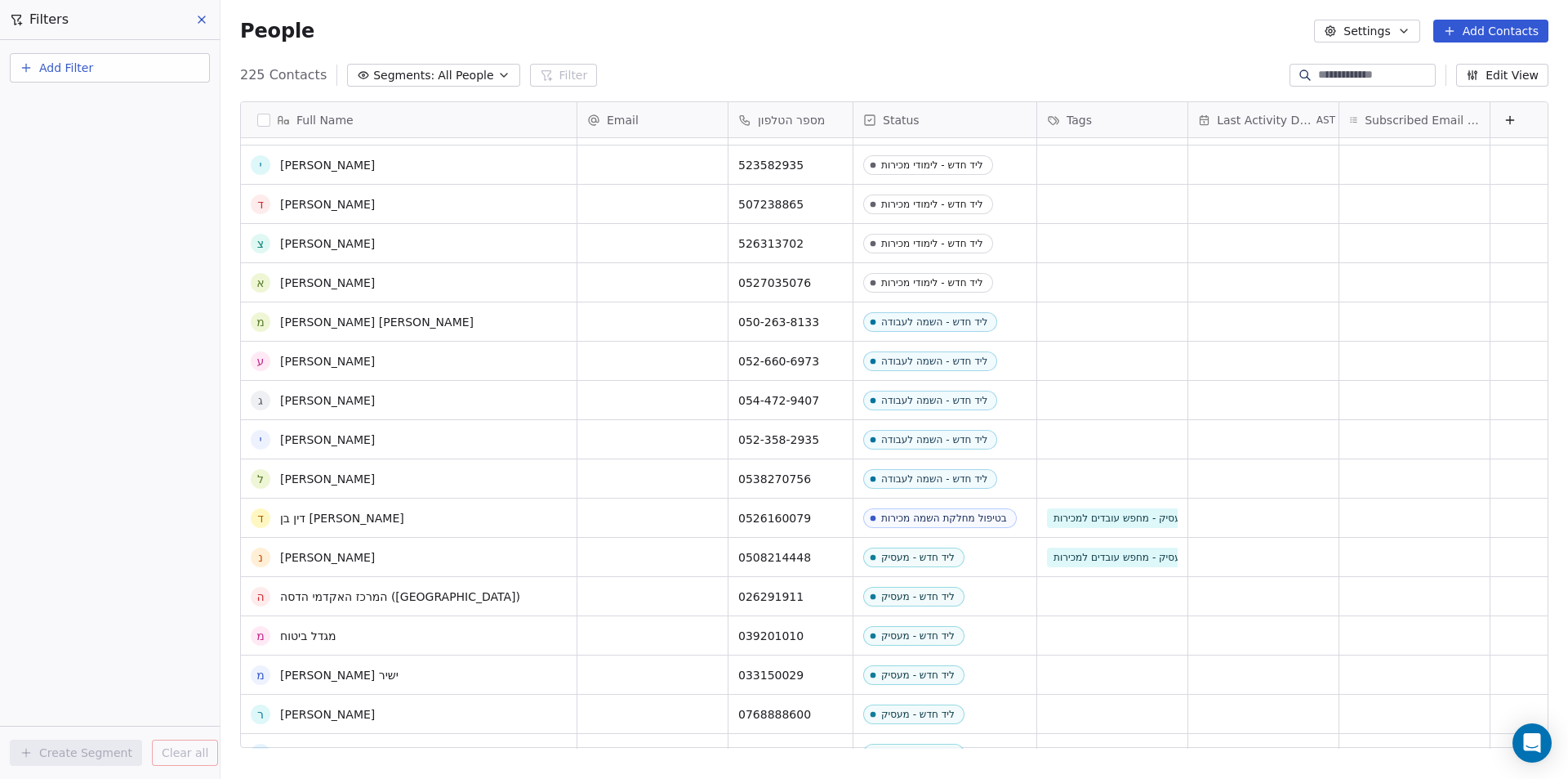
scroll to position [3269, 0]
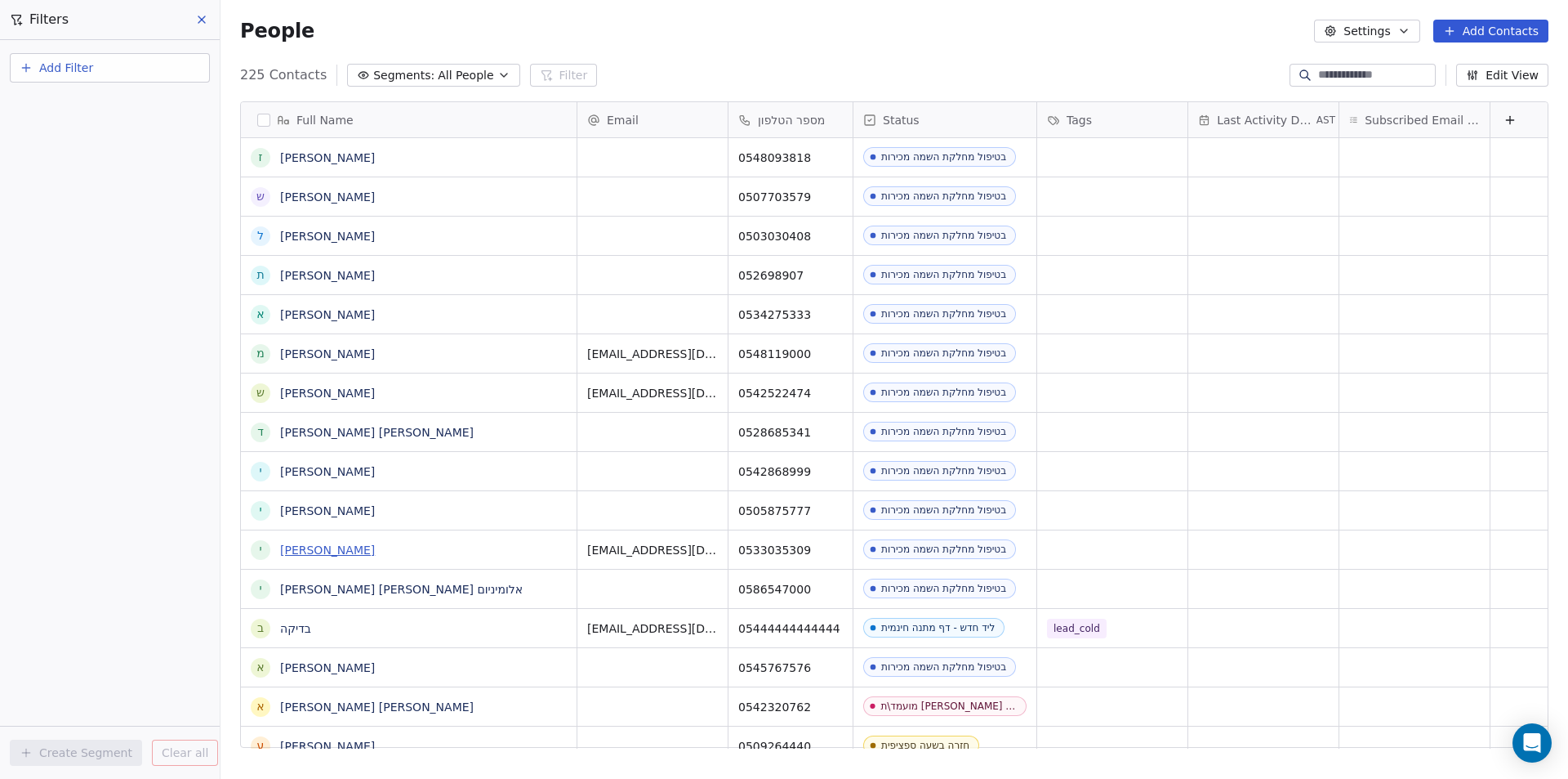
click at [313, 557] on link "יצחק יוסף" at bounding box center [327, 550] width 95 height 13
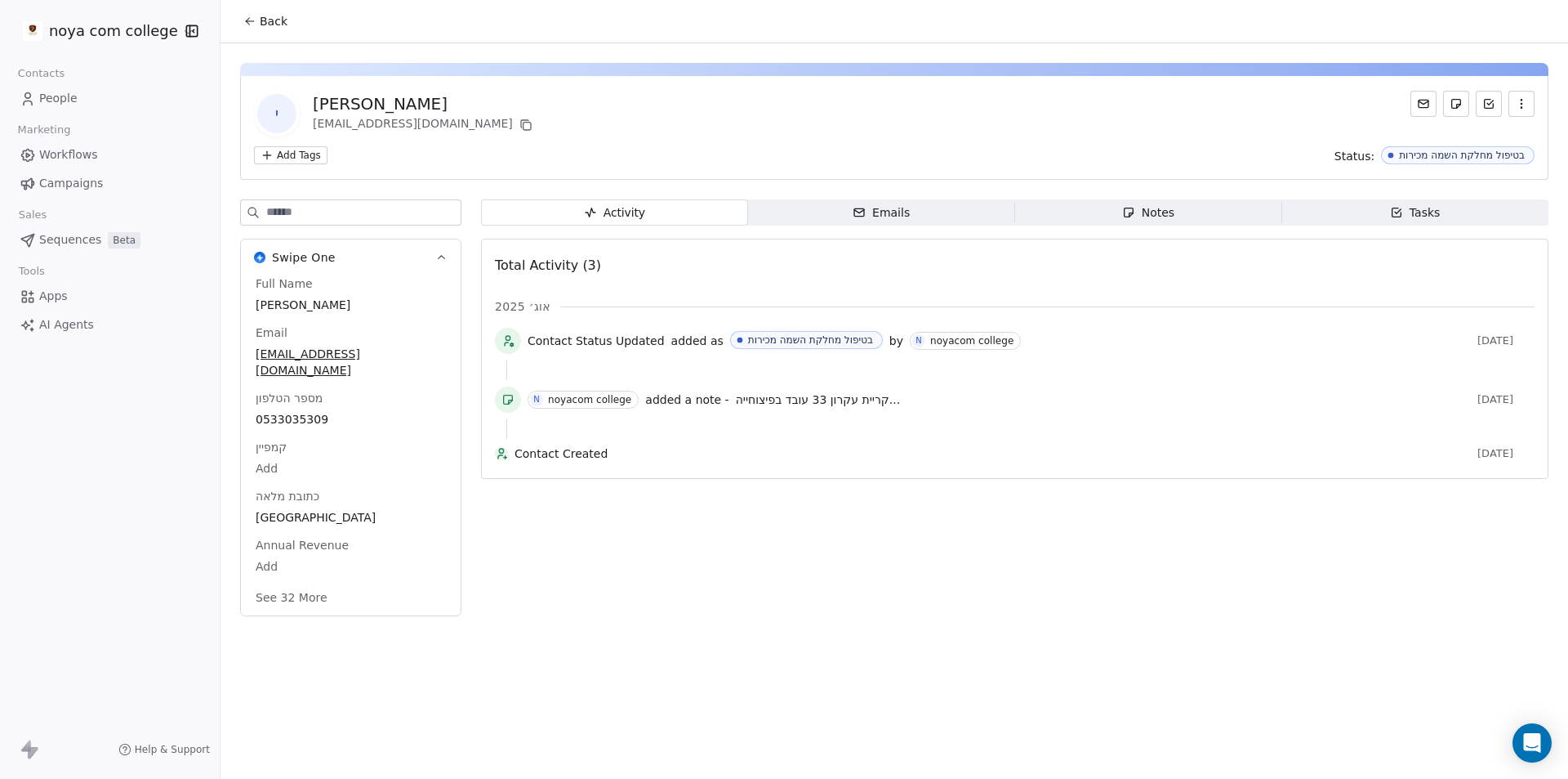
click at [844, 389] on div "N noyacom college added a note - קריית עקרון 33 עובד בפיצוחייה... 26 days ago" at bounding box center [1015, 403] width 1040 height 33
click at [840, 391] on div "N noyacom college added a note - קריית עקרון 33 עובד בפיצוחייה... 26 days ago" at bounding box center [1015, 403] width 1040 height 33
click at [838, 396] on span "קריית עקרון 33 עובד בפיצוחייה..." at bounding box center [818, 399] width 164 height 13
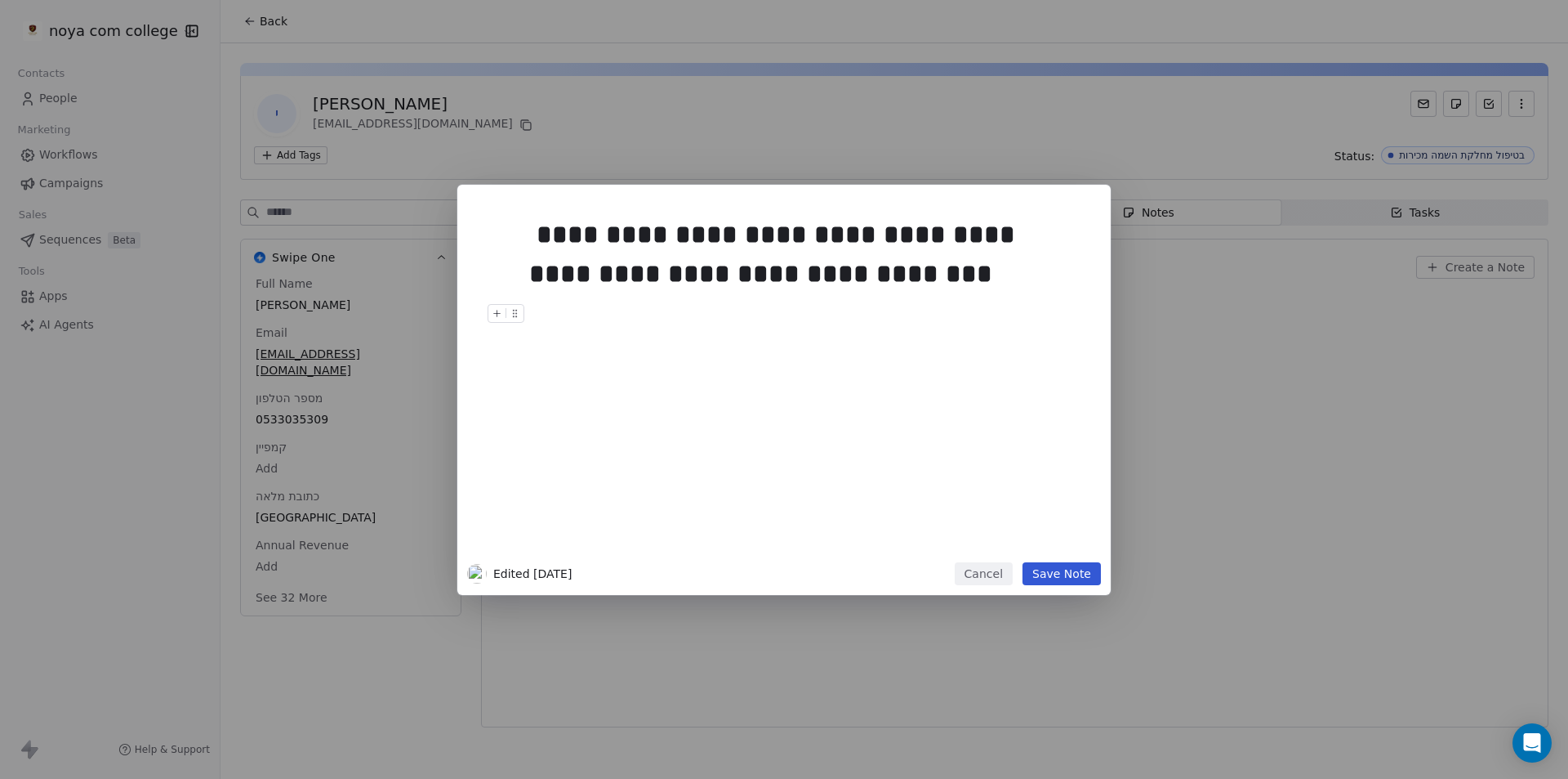
click at [975, 572] on button "Cancel" at bounding box center [984, 573] width 58 height 23
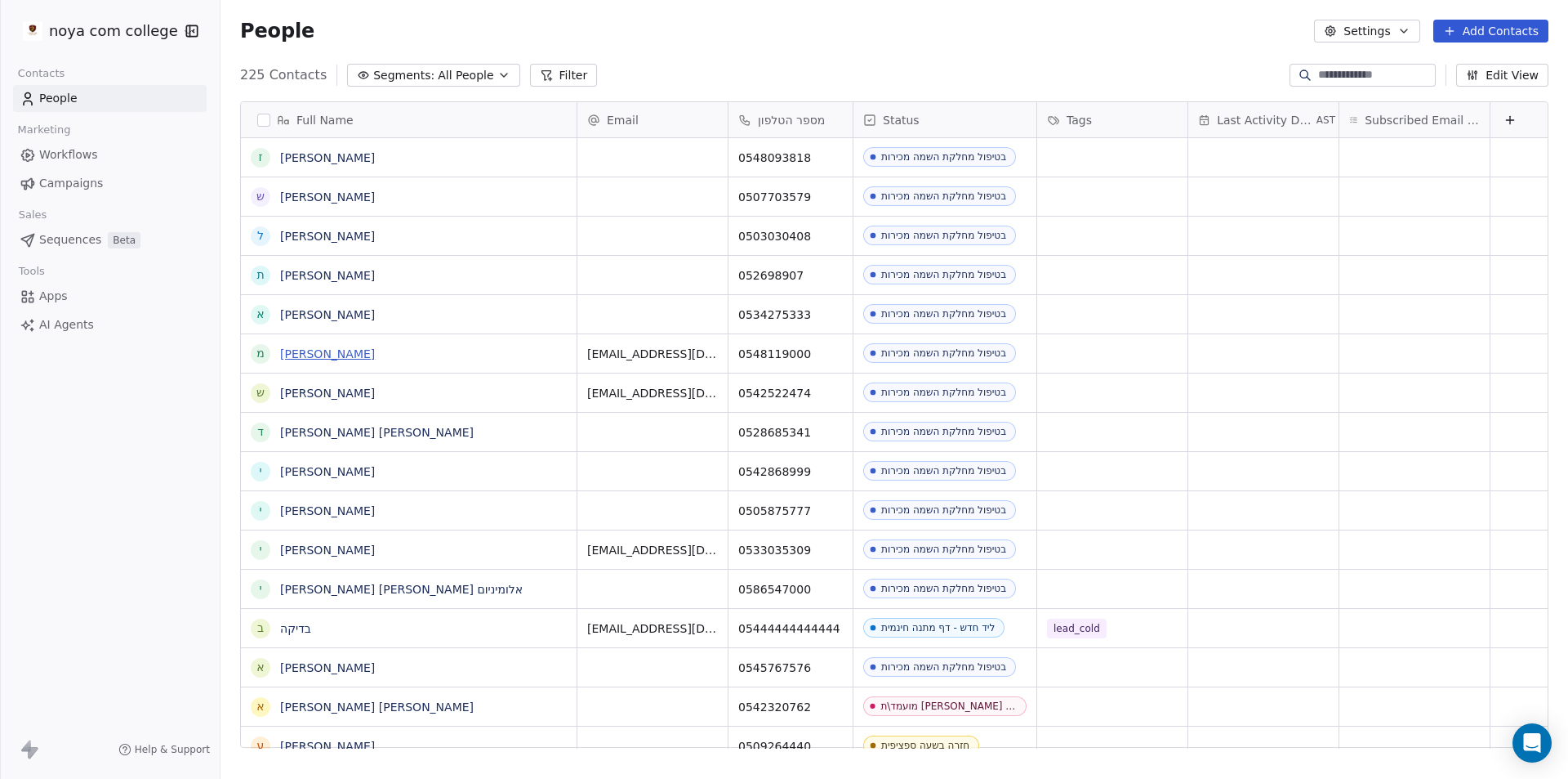
click at [319, 353] on link "משה ברוך" at bounding box center [327, 354] width 95 height 13
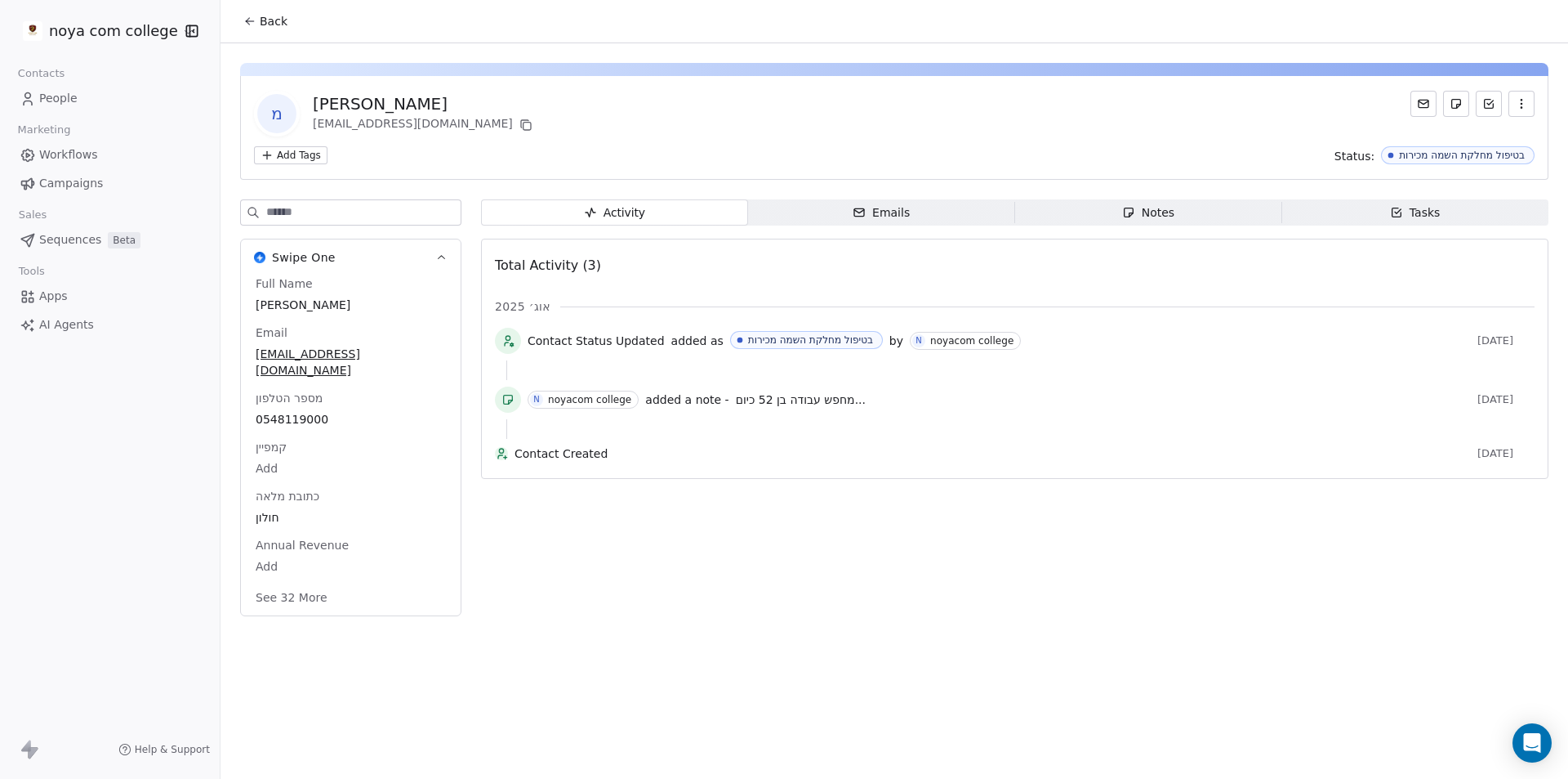
click at [774, 393] on span "מחפש עבודה בן 52 כיום..." at bounding box center [801, 399] width 130 height 13
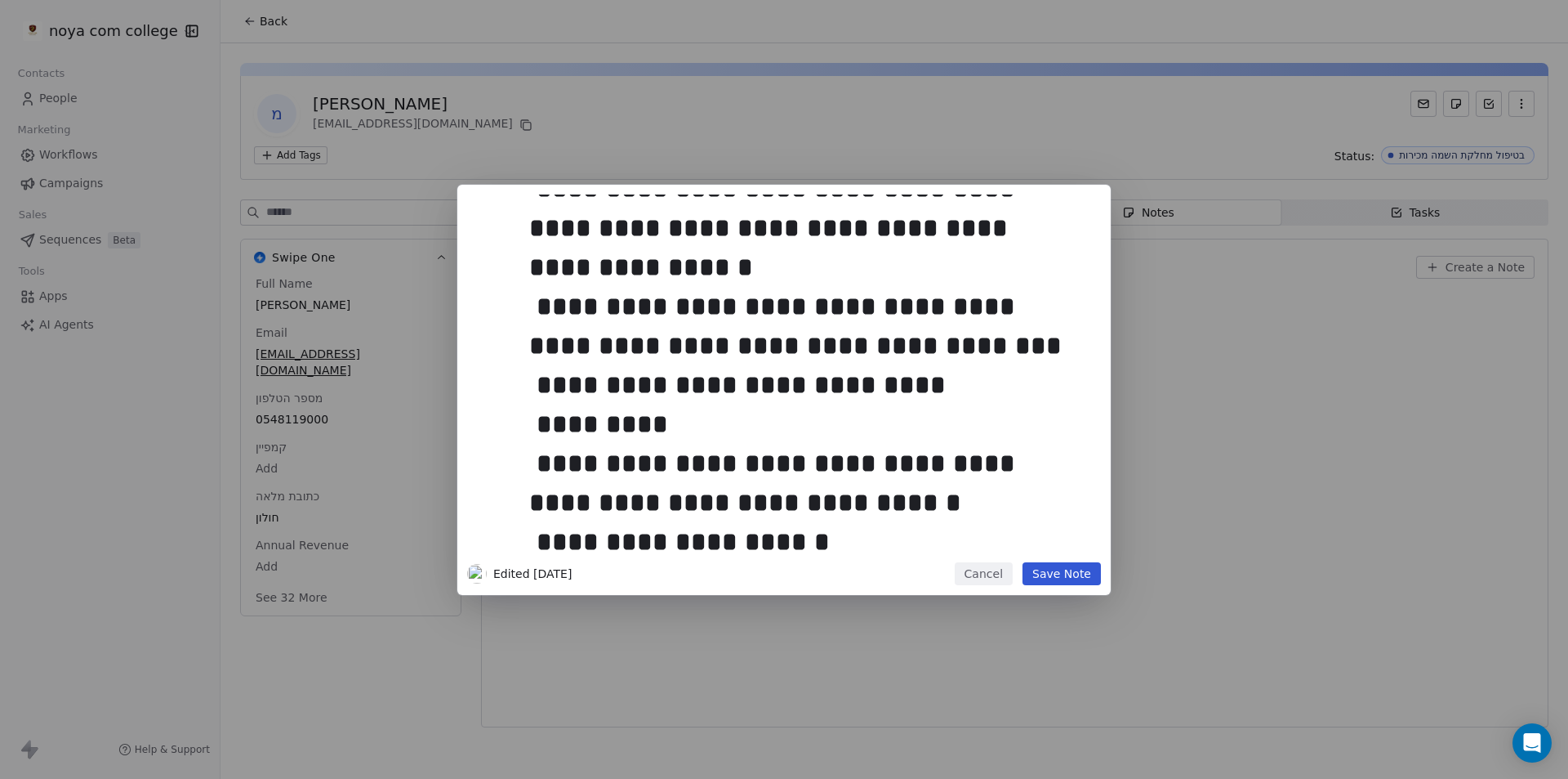
click at [1318, 518] on div "**********" at bounding box center [784, 389] width 1568 height 410
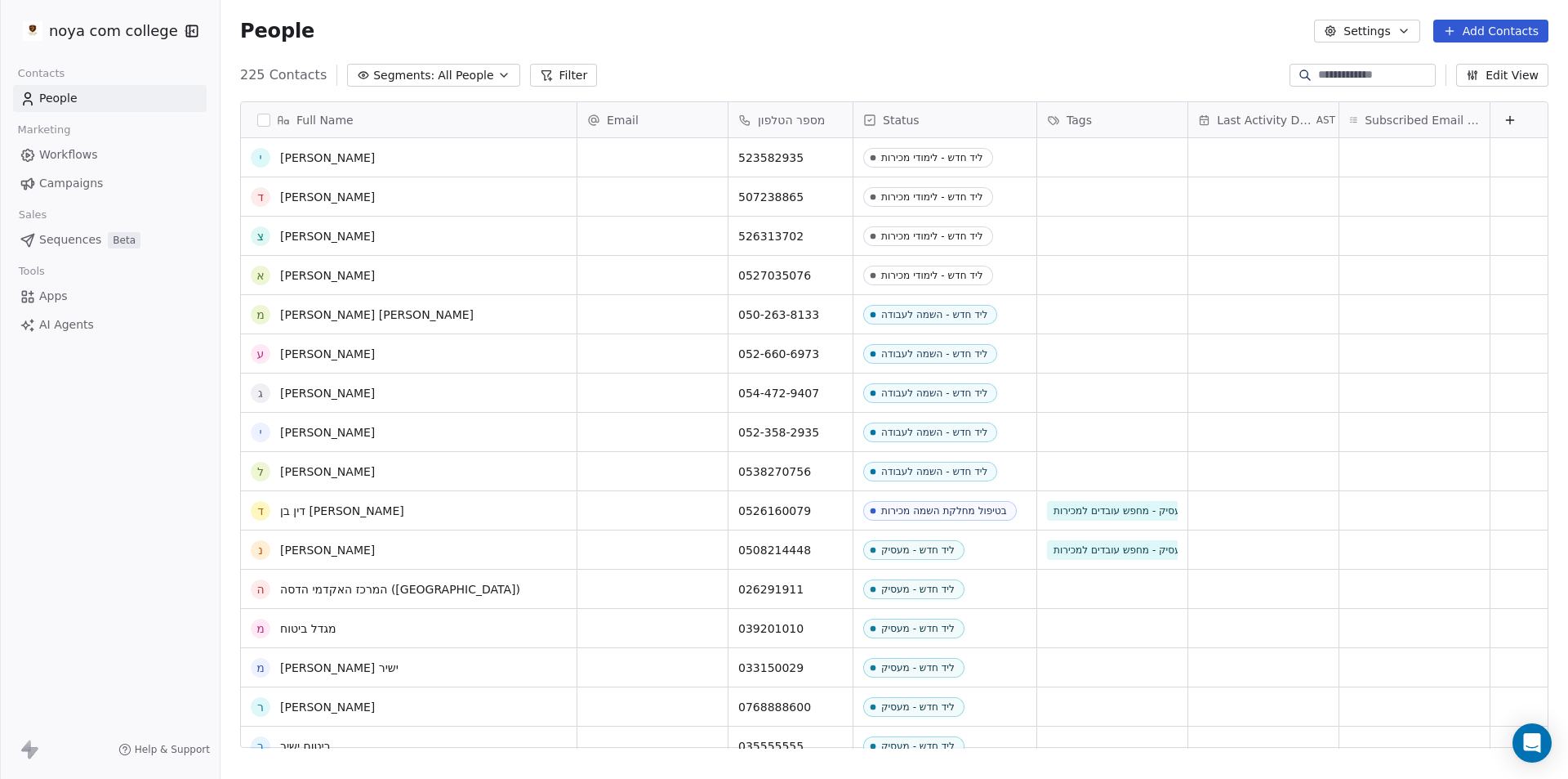
scroll to position [2740, 0]
